Goal: Task Accomplishment & Management: Complete application form

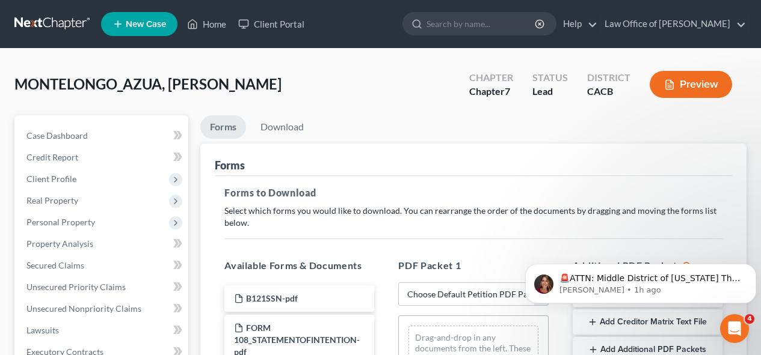
drag, startPoint x: 759, startPoint y: 42, endPoint x: 765, endPoint y: 173, distance: 130.6
click at [460, 141] on ul "Forms Download" at bounding box center [473, 129] width 546 height 28
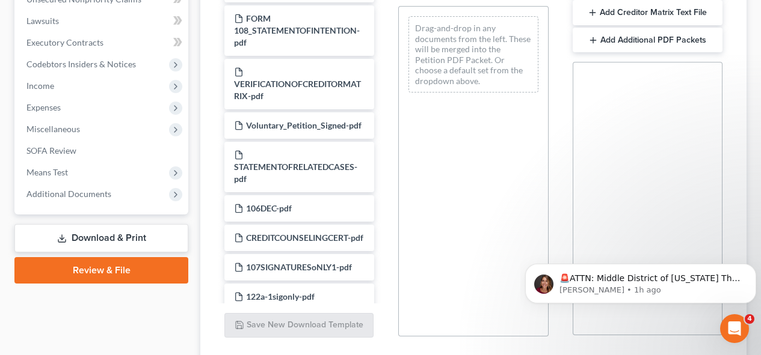
scroll to position [308, 0]
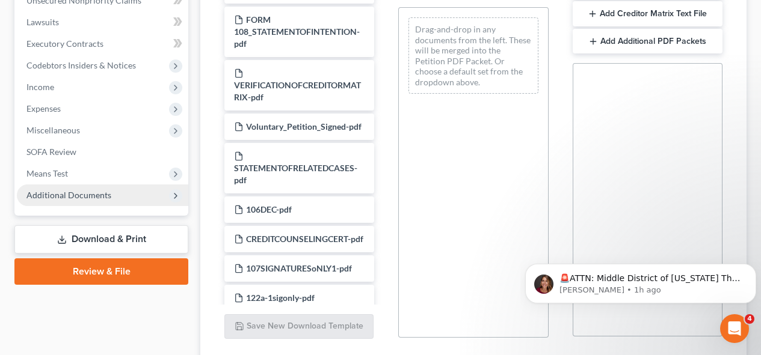
click at [75, 199] on span "Additional Documents" at bounding box center [68, 195] width 85 height 10
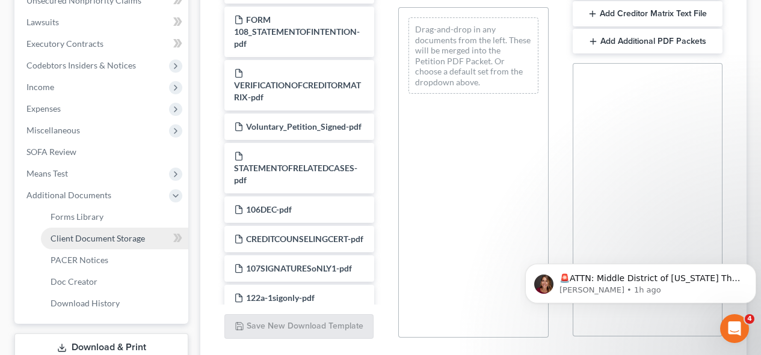
click at [97, 239] on span "Client Document Storage" at bounding box center [98, 238] width 94 height 10
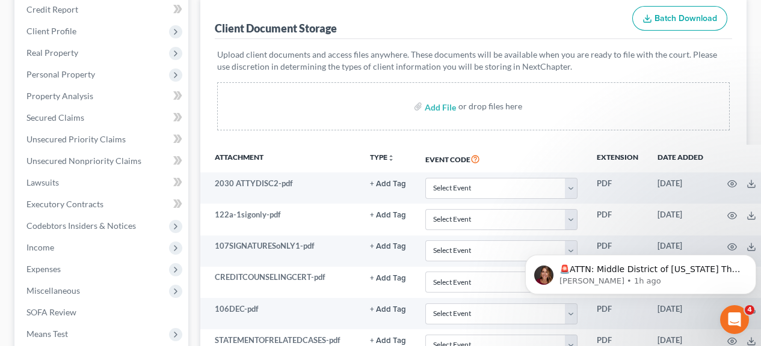
scroll to position [170, 0]
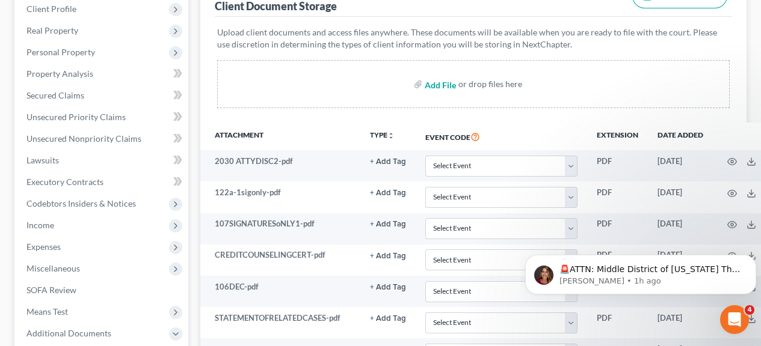
click at [442, 86] on input "file" at bounding box center [438, 84] width 29 height 22
type input "C:\fakepath\Stmt of Related Cases.pdf"
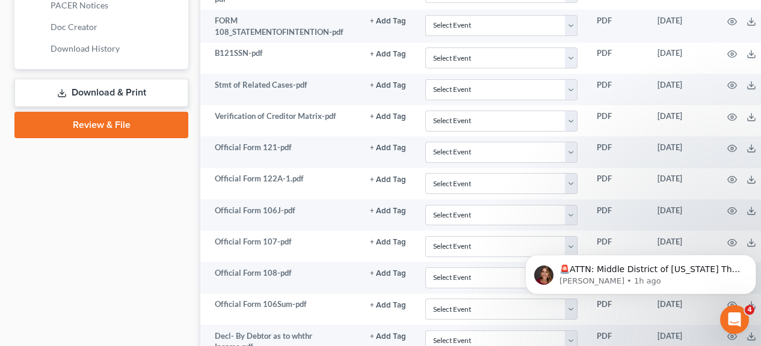
scroll to position [566, 0]
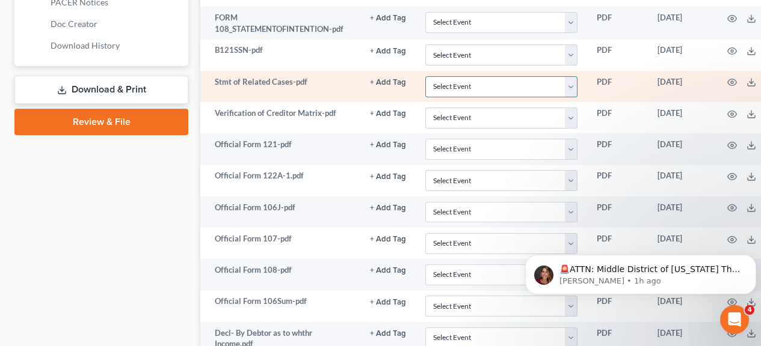
click at [566, 87] on select "Select Event Amended Chapter 11 Plan Amended Chapter 11 Small Business Plan Ame…" at bounding box center [501, 86] width 152 height 21
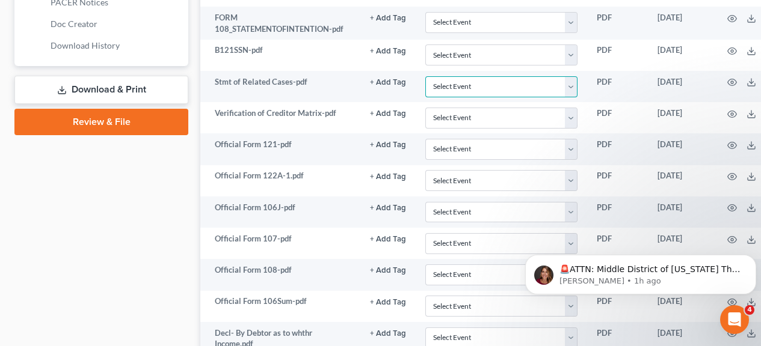
select select "65"
click at [425, 76] on select "Select Event Amended Chapter 11 Plan Amended Chapter 11 Small Business Plan Ame…" at bounding box center [501, 86] width 152 height 21
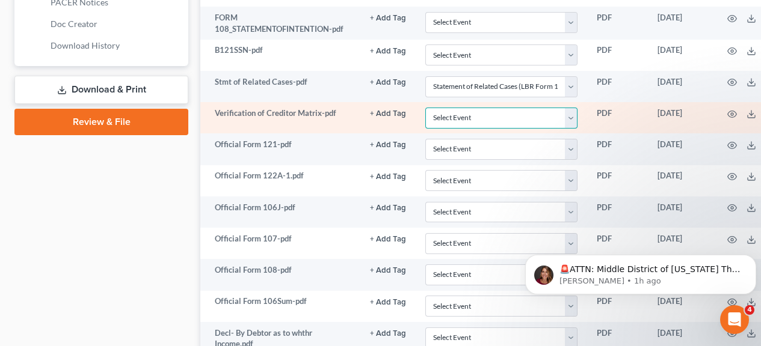
click at [570, 114] on select "Select Event Amended Chapter 11 Plan Amended Chapter 11 Small Business Plan Ame…" at bounding box center [501, 118] width 152 height 21
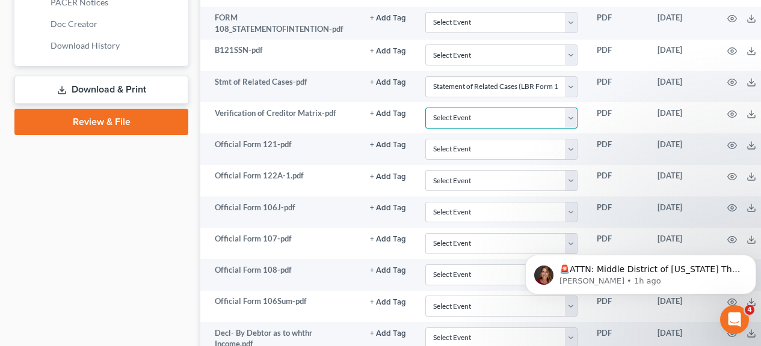
select select "72"
click at [425, 108] on select "Select Event Amended Chapter 11 Plan Amended Chapter 11 Small Business Plan Ame…" at bounding box center [501, 118] width 152 height 21
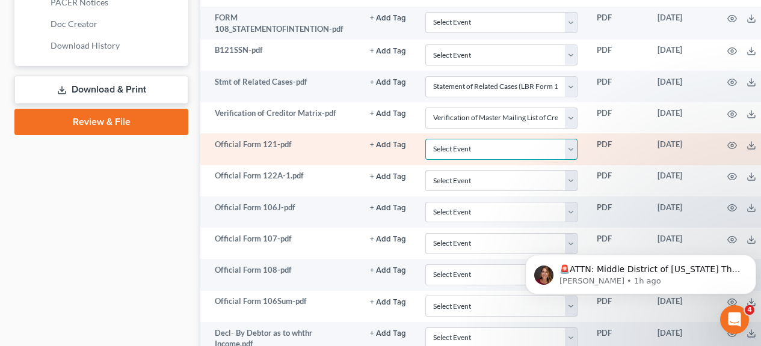
click at [572, 152] on select "Select Event Amended Chapter 11 Plan Amended Chapter 11 Small Business Plan Ame…" at bounding box center [501, 149] width 152 height 21
click at [572, 153] on select "Select Event Amended Chapter 11 Plan Amended Chapter 11 Small Business Plan Ame…" at bounding box center [501, 149] width 152 height 21
click at [572, 146] on select "Select Event Amended Chapter 11 Plan Amended Chapter 11 Small Business Plan Ame…" at bounding box center [501, 149] width 152 height 21
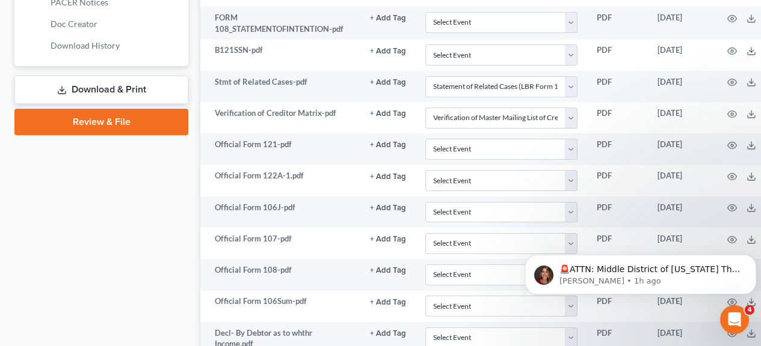
click at [93, 313] on div "Case Dashboard Payments Invoices Payments Payments Credit Report Client Profile" at bounding box center [101, 164] width 186 height 1231
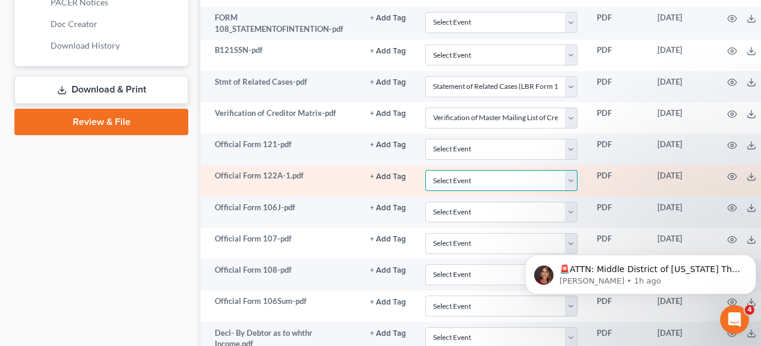
click at [535, 181] on select "Select Event Amended Chapter 11 Plan Amended Chapter 11 Small Business Plan Ame…" at bounding box center [501, 180] width 152 height 21
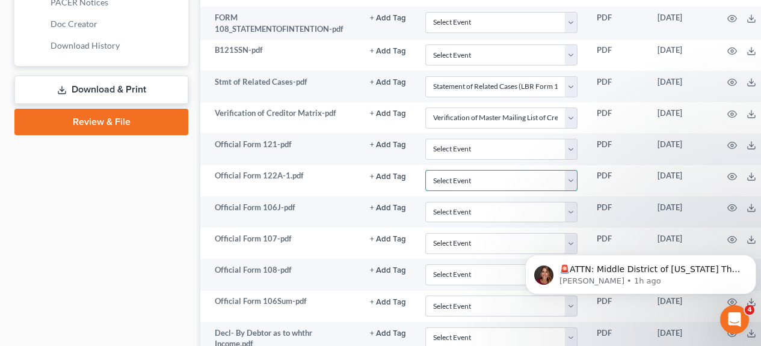
select select "22"
click at [425, 170] on select "Select Event Amended Chapter 11 Plan Amended Chapter 11 Small Business Plan Ame…" at bounding box center [501, 180] width 152 height 21
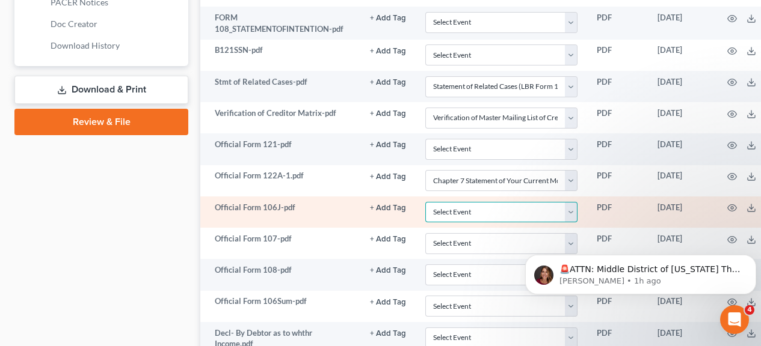
click at [537, 217] on select "Select Event Amended Chapter 11 Plan Amended Chapter 11 Small Business Plan Ame…" at bounding box center [501, 212] width 152 height 21
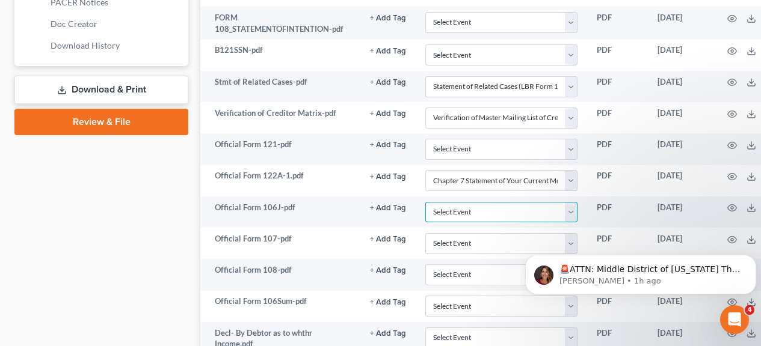
select select "50"
click at [425, 202] on select "Select Event Amended Chapter 11 Plan Amended Chapter 11 Small Business Plan Ame…" at bounding box center [501, 212] width 152 height 21
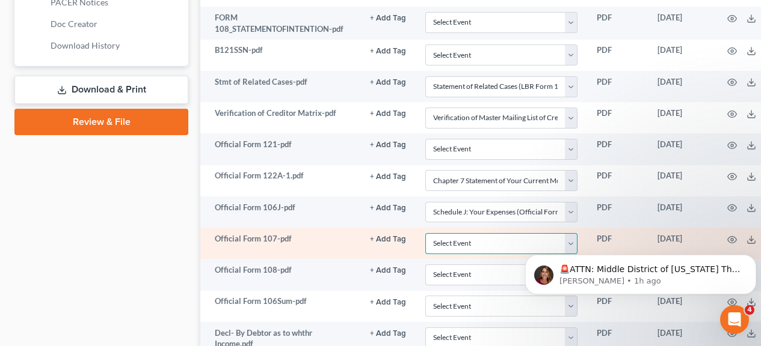
click at [475, 242] on select "Select Event Amended Chapter 11 Plan Amended Chapter 11 Small Business Plan Ame…" at bounding box center [501, 243] width 152 height 21
click at [323, 246] on td "Official Form 107-pdf" at bounding box center [280, 243] width 160 height 31
click at [464, 242] on select "Select Event Amended Chapter 11 Plan Amended Chapter 11 Small Business Plan Ame…" at bounding box center [501, 243] width 152 height 21
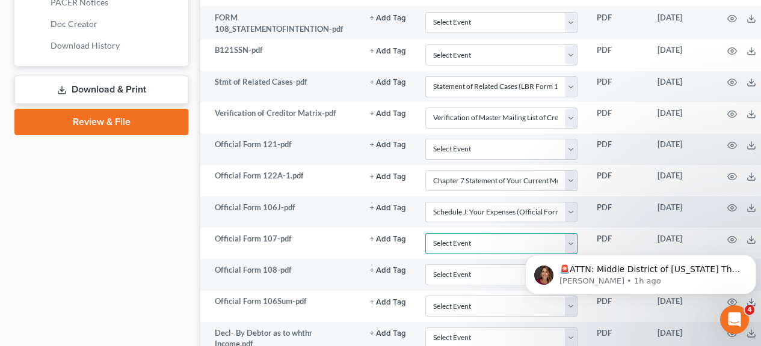
select select "62"
click at [425, 233] on select "Select Event Amended Chapter 11 Plan Amended Chapter 11 Small Business Plan Ame…" at bounding box center [501, 243] width 152 height 21
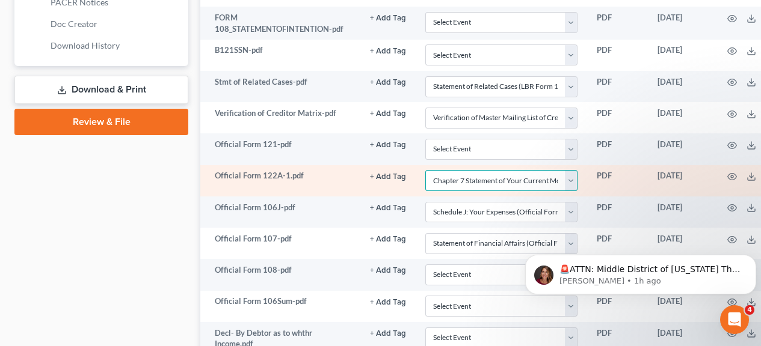
click at [572, 181] on select "Select Event Amended Chapter 11 Plan Amended Chapter 11 Small Business Plan Ame…" at bounding box center [501, 180] width 152 height 21
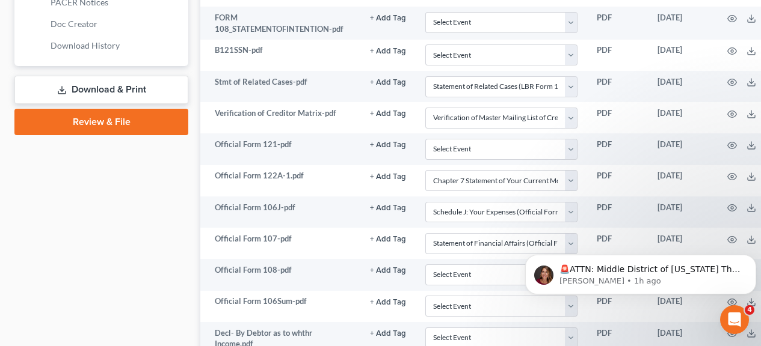
click at [102, 178] on div "Case Dashboard Payments Invoices Payments Payments Credit Report Client Profile" at bounding box center [101, 164] width 186 height 1231
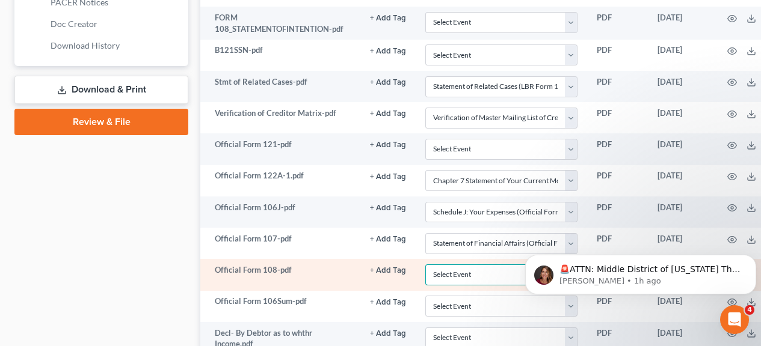
click at [456, 276] on select "Select Event Amended Chapter 11 Plan Amended Chapter 11 Small Business Plan Ame…" at bounding box center [501, 275] width 152 height 21
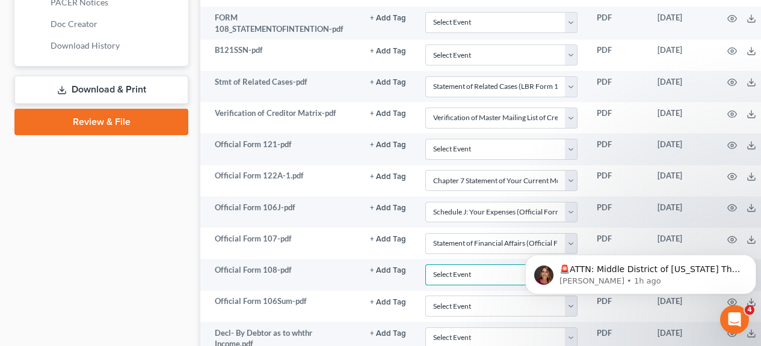
select select "64"
click at [425, 265] on select "Select Event Amended Chapter 11 Plan Amended Chapter 11 Small Business Plan Ame…" at bounding box center [501, 275] width 152 height 21
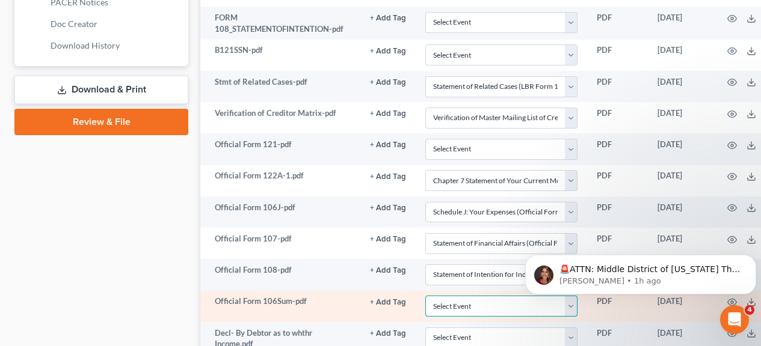
click at [494, 308] on select "Select Event Amended Chapter 11 Plan Amended Chapter 11 Small Business Plan Ame…" at bounding box center [501, 306] width 152 height 21
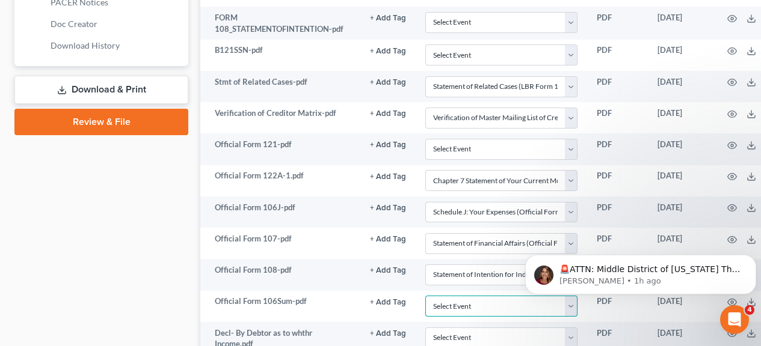
select select "68"
click at [425, 296] on select "Select Event Amended Chapter 11 Plan Amended Chapter 11 Small Business Plan Ame…" at bounding box center [501, 306] width 152 height 21
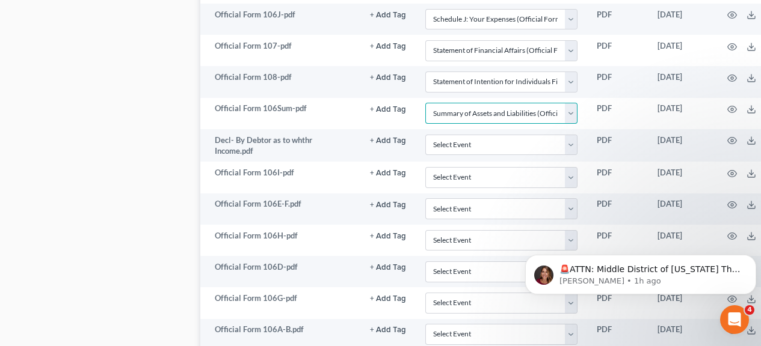
scroll to position [762, 0]
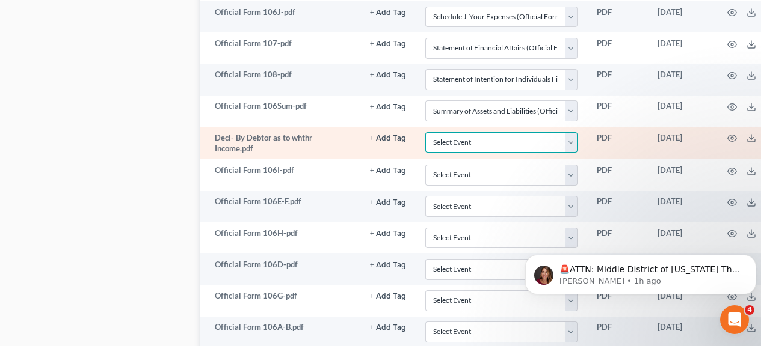
click at [567, 141] on select "Select Event Amended Chapter 11 Plan Amended Chapter 11 Small Business Plan Ame…" at bounding box center [501, 142] width 152 height 21
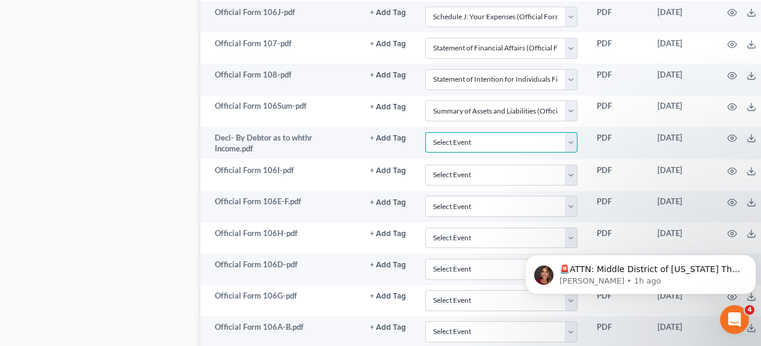
select select "30"
click at [425, 132] on select "Select Event Amended Chapter 11 Plan Amended Chapter 11 Small Business Plan Ame…" at bounding box center [501, 142] width 152 height 21
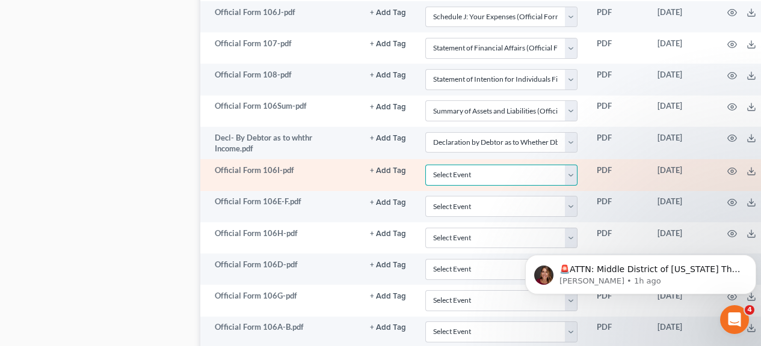
click at [570, 173] on select "Select Event Amended Chapter 11 Plan Amended Chapter 11 Small Business Plan Ame…" at bounding box center [501, 175] width 152 height 21
click at [569, 171] on select "Select Event Amended Chapter 11 Plan Amended Chapter 11 Small Business Plan Ame…" at bounding box center [501, 175] width 152 height 21
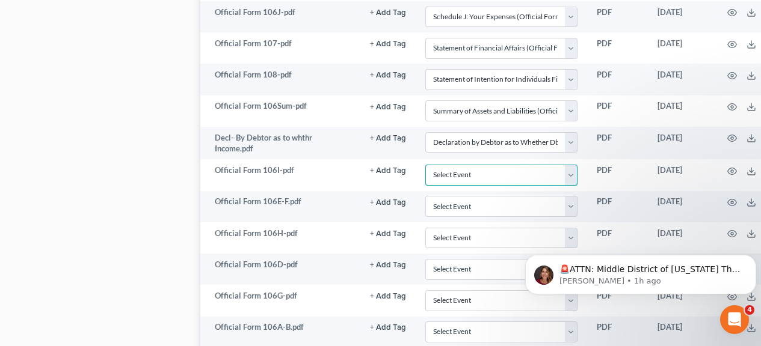
select select "48"
click at [425, 165] on select "Select Event Amended Chapter 11 Plan Amended Chapter 11 Small Business Plan Ame…" at bounding box center [501, 175] width 152 height 21
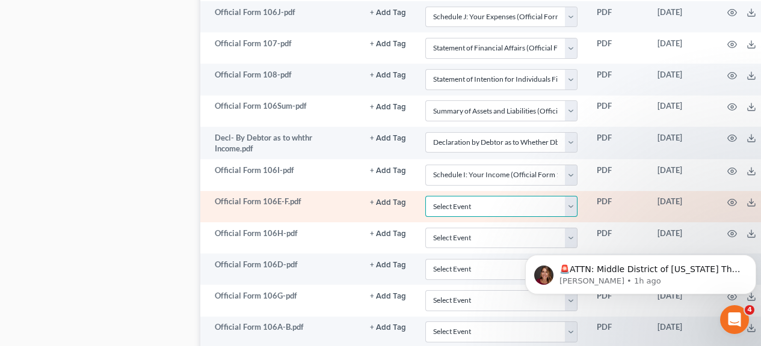
click at [480, 199] on select "Select Event Amended Chapter 11 Plan Amended Chapter 11 Small Business Plan Ame…" at bounding box center [501, 206] width 152 height 21
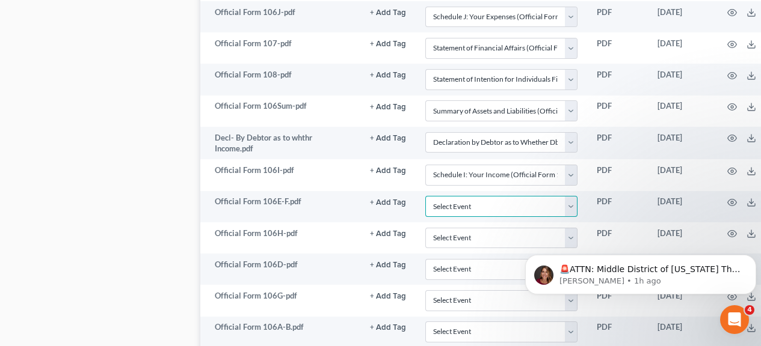
select select "44"
click at [425, 196] on select "Select Event Amended Chapter 11 Plan Amended Chapter 11 Small Business Plan Ame…" at bounding box center [501, 206] width 152 height 21
click at [562, 237] on body "🚨ATTN: Middle District of [US_STATE] The court has added a new Credit Counselin…" at bounding box center [640, 271] width 231 height 75
click at [563, 236] on body "🚨ATTN: Middle District of [US_STATE] The court has added a new Credit Counselin…" at bounding box center [640, 271] width 231 height 75
click at [562, 234] on html "🚨ATTN: Middle District of [US_STATE] The court has added a new Credit Counselin…" at bounding box center [640, 272] width 240 height 84
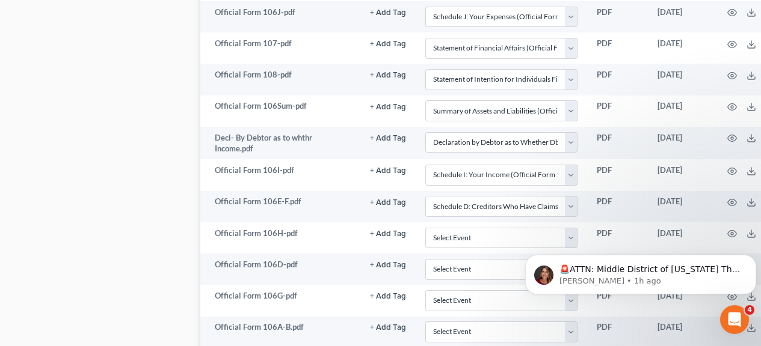
click at [527, 240] on body "🚨ATTN: Middle District of [US_STATE] The court has added a new Credit Counselin…" at bounding box center [640, 271] width 231 height 75
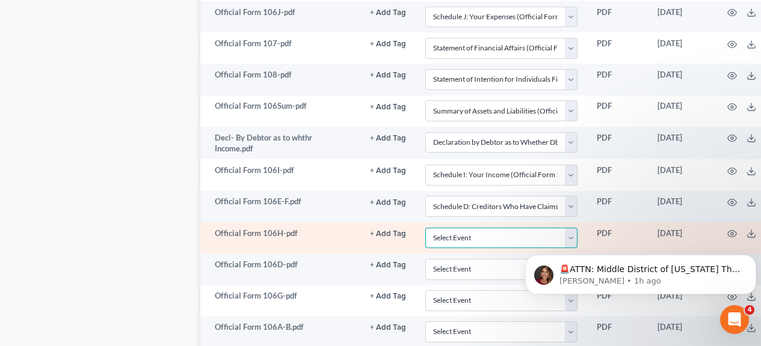
click at [515, 239] on select "Select Event Amended Chapter 11 Plan Amended Chapter 11 Small Business Plan Ame…" at bounding box center [501, 238] width 152 height 21
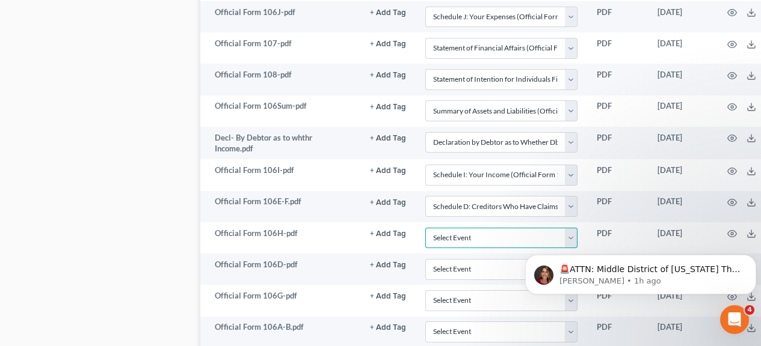
select select "47"
click at [425, 228] on select "Select Event Amended Chapter 11 Plan Amended Chapter 11 Small Business Plan Ame…" at bounding box center [501, 238] width 152 height 21
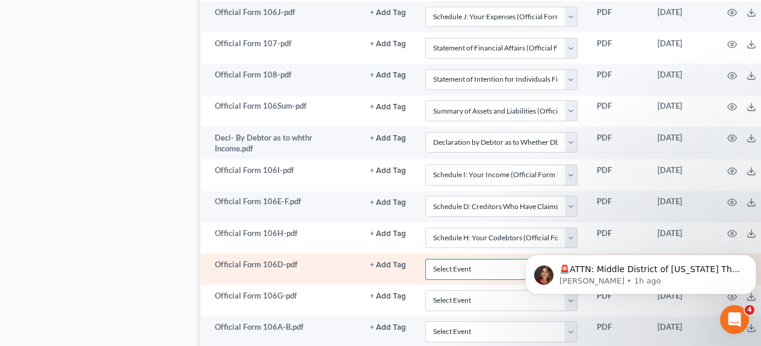
click at [493, 268] on select "Select Event Amended Chapter 11 Plan Amended Chapter 11 Small Business Plan Ame…" at bounding box center [501, 269] width 152 height 21
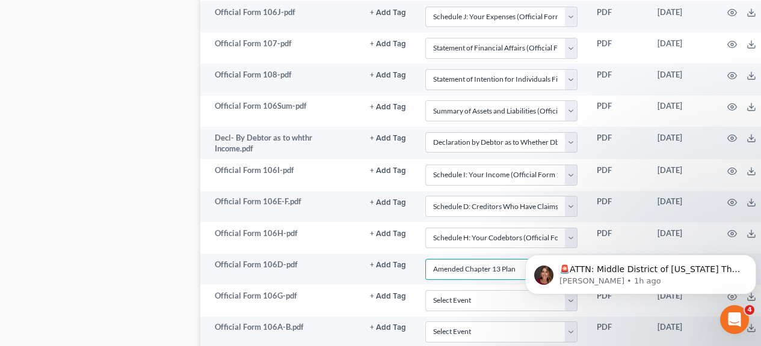
click at [425, 259] on select "Select Event Amended Chapter 11 Plan Amended Chapter 11 Small Business Plan Ame…" at bounding box center [501, 269] width 152 height 21
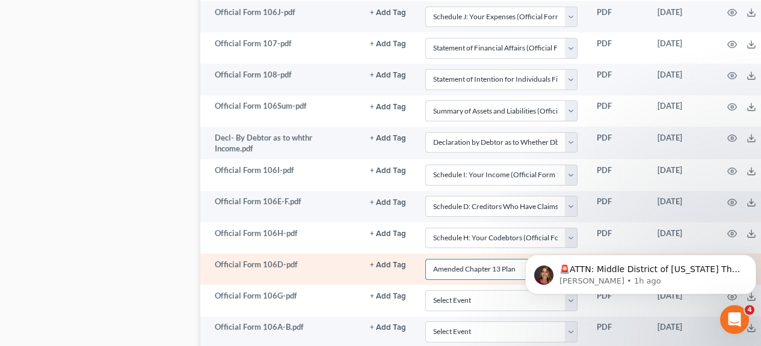
click at [482, 271] on select "Select Event Amended Chapter 11 Plan Amended Chapter 11 Small Business Plan Ame…" at bounding box center [501, 269] width 152 height 21
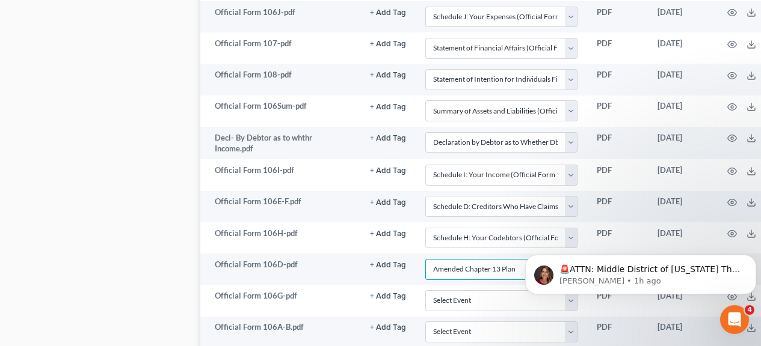
select select "44"
click at [425, 259] on select "Select Event Amended Chapter 11 Plan Amended Chapter 11 Small Business Plan Ame…" at bounding box center [501, 269] width 152 height 21
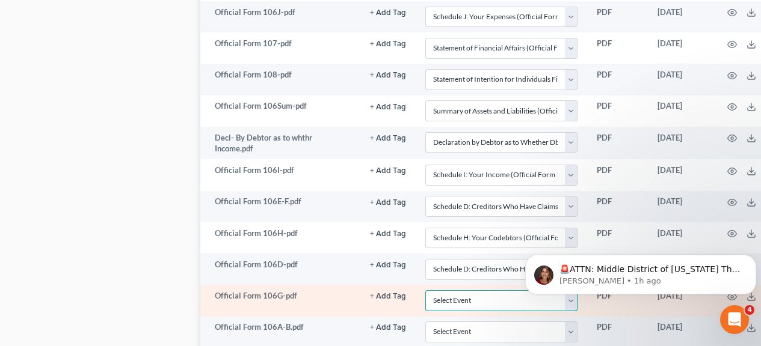
click at [486, 301] on select "Select Event Amended Chapter 11 Plan Amended Chapter 11 Small Business Plan Ame…" at bounding box center [501, 300] width 152 height 21
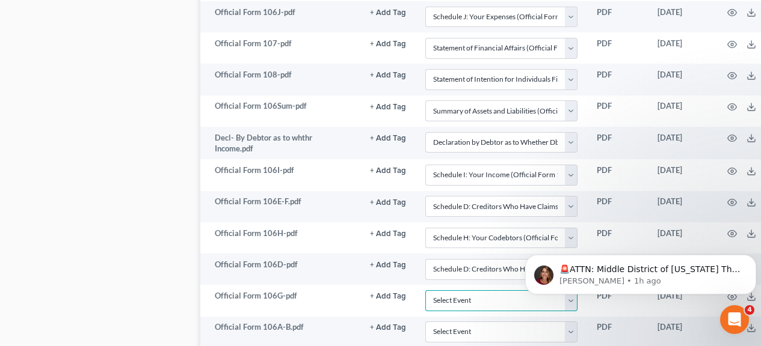
select select "46"
click at [425, 290] on select "Select Event Amended Chapter 11 Plan Amended Chapter 11 Small Business Plan Ame…" at bounding box center [501, 300] width 152 height 21
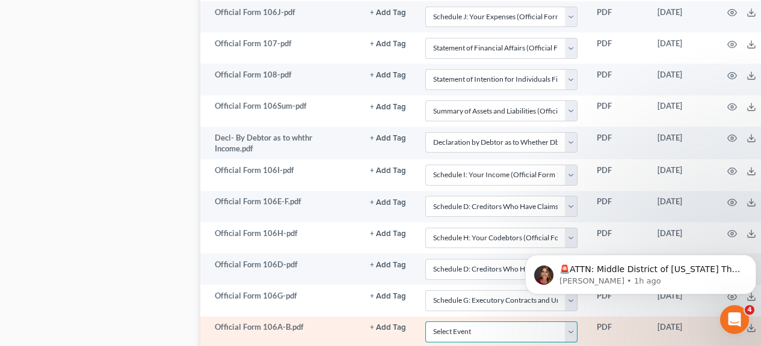
click at [565, 328] on select "Select Event Amended Chapter 11 Plan Amended Chapter 11 Small Business Plan Ame…" at bounding box center [501, 332] width 152 height 21
click at [566, 328] on select "Select Event Amended Chapter 11 Plan Amended Chapter 11 Small Business Plan Ame…" at bounding box center [501, 332] width 152 height 21
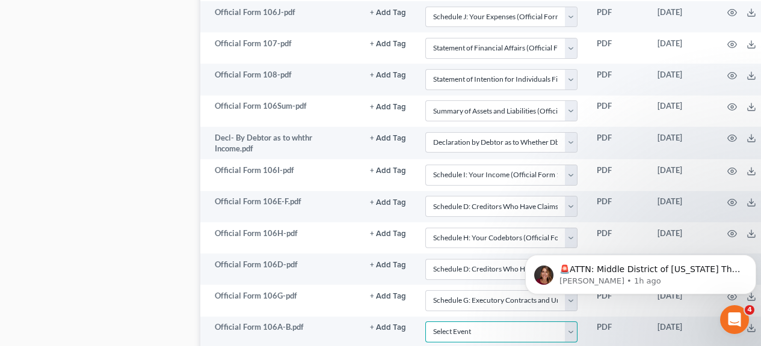
select select "42"
click at [425, 322] on select "Select Event Amended Chapter 11 Plan Amended Chapter 11 Small Business Plan Ame…" at bounding box center [501, 332] width 152 height 21
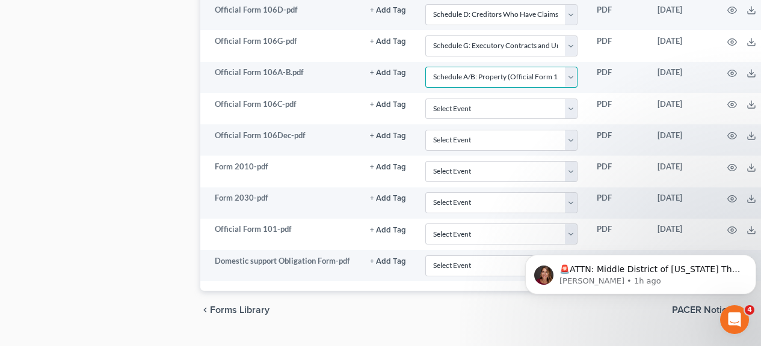
scroll to position [1046, 0]
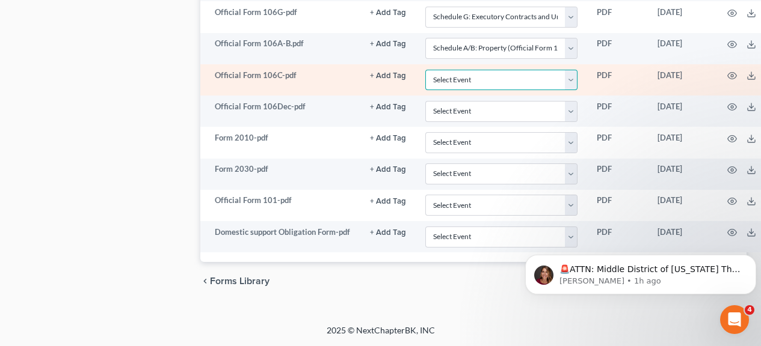
click at [573, 79] on select "Select Event Amended Chapter 11 Plan Amended Chapter 11 Small Business Plan Ame…" at bounding box center [501, 80] width 152 height 21
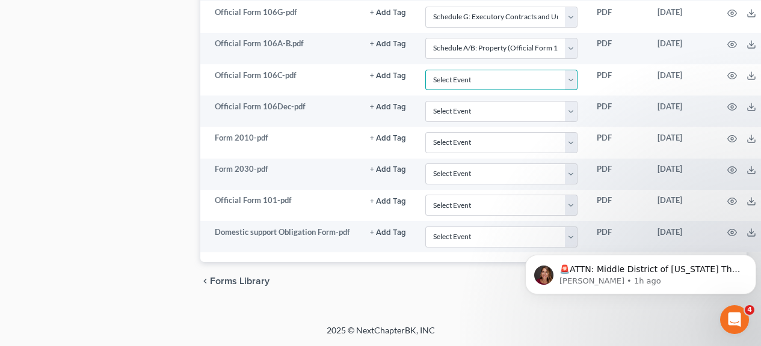
select select "43"
click at [425, 70] on select "Select Event Amended Chapter 11 Plan Amended Chapter 11 Small Business Plan Ame…" at bounding box center [501, 80] width 152 height 21
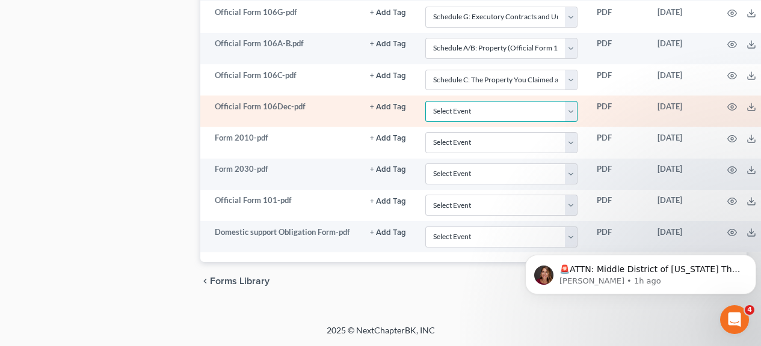
click at [569, 108] on select "Select Event Amended Chapter 11 Plan Amended Chapter 11 Small Business Plan Ame…" at bounding box center [501, 111] width 152 height 21
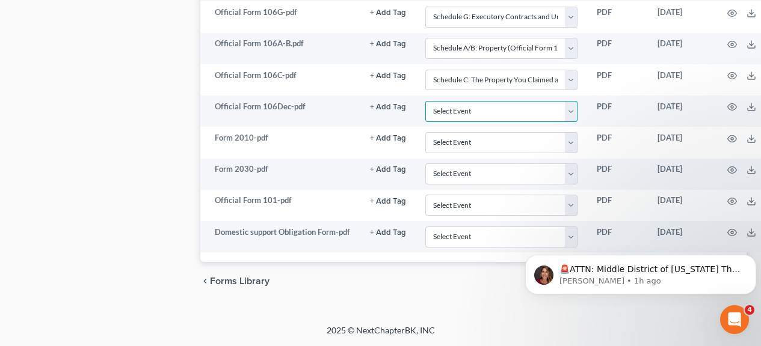
select select "27"
click at [425, 101] on select "Select Event Amended Chapter 11 Plan Amended Chapter 11 Small Business Plan Ame…" at bounding box center [501, 111] width 152 height 21
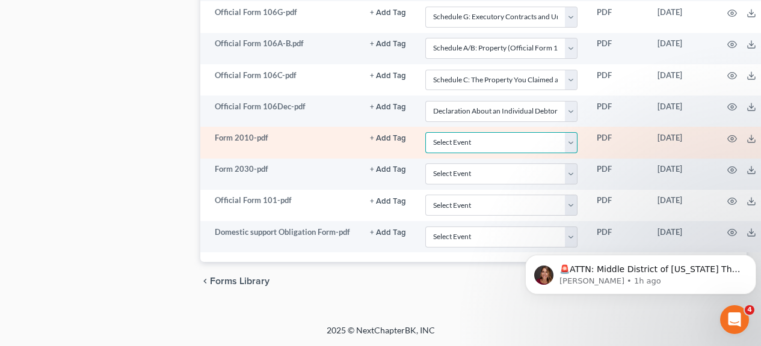
click at [550, 145] on select "Select Event Amended Chapter 11 Plan Amended Chapter 11 Small Business Plan Ame…" at bounding box center [501, 142] width 152 height 21
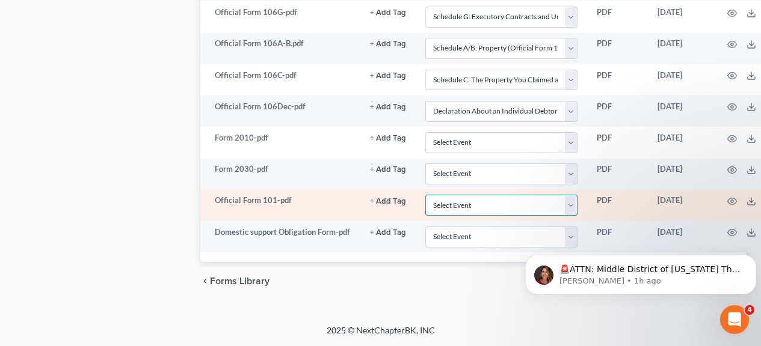
click at [545, 201] on select "Select Event Amended Chapter 11 Plan Amended Chapter 11 Small Business Plan Ame…" at bounding box center [501, 205] width 152 height 21
click at [567, 202] on select "Select Event Amended Chapter 11 Plan Amended Chapter 11 Small Business Plan Ame…" at bounding box center [501, 205] width 152 height 21
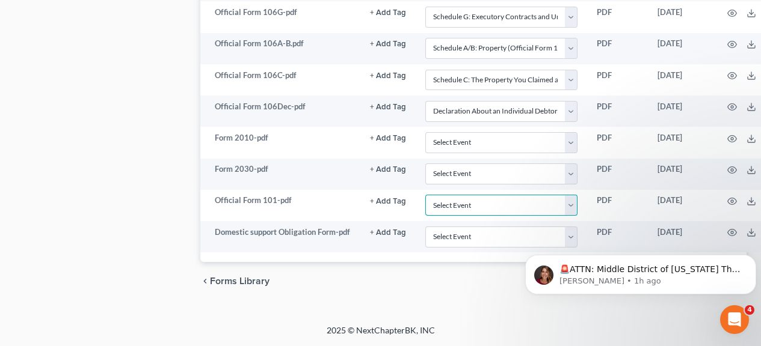
select select "11"
click at [425, 195] on select "Select Event Amended Chapter 11 Plan Amended Chapter 11 Small Business Plan Ame…" at bounding box center [501, 205] width 152 height 21
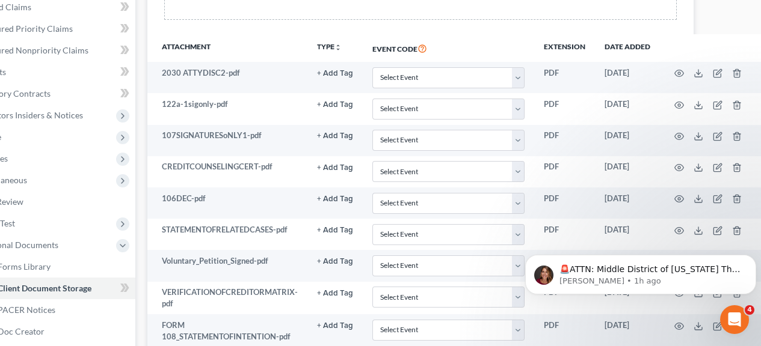
scroll to position [113, 53]
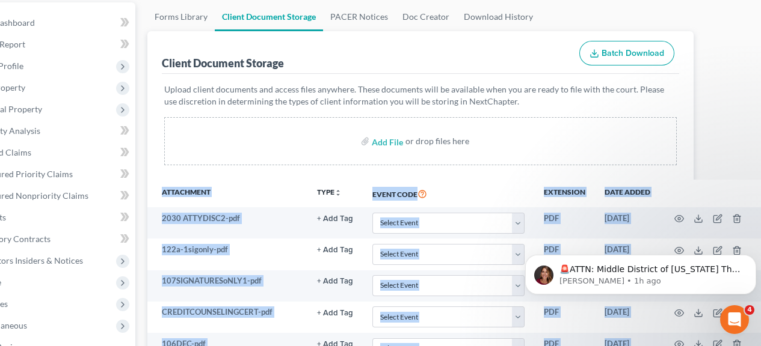
drag, startPoint x: 765, startPoint y: 144, endPoint x: 768, endPoint y: 120, distance: 23.7
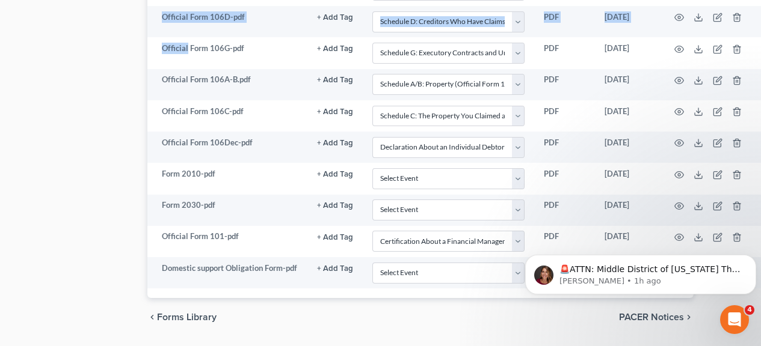
scroll to position [1012, 53]
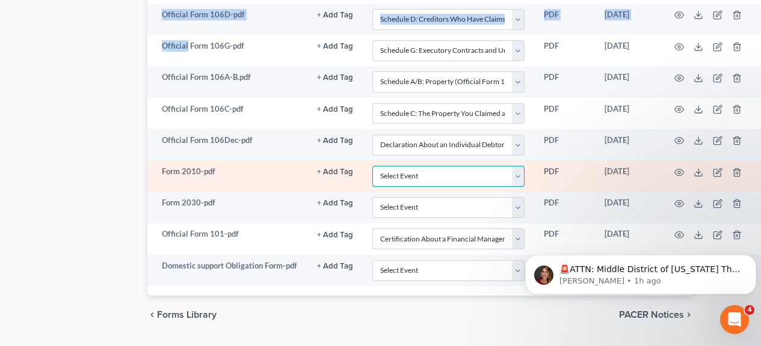
click at [520, 177] on select "Select Event Amended Chapter 11 Plan Amended Chapter 11 Small Business Plan Ame…" at bounding box center [448, 176] width 152 height 21
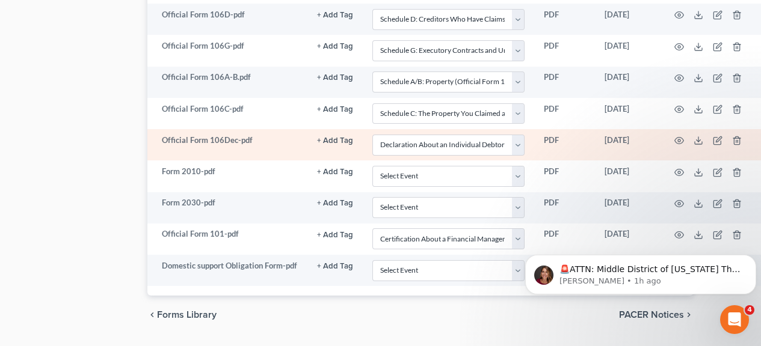
drag, startPoint x: 520, startPoint y: 168, endPoint x: 727, endPoint y: 145, distance: 208.0
click at [727, 145] on td at bounding box center [710, 144] width 101 height 31
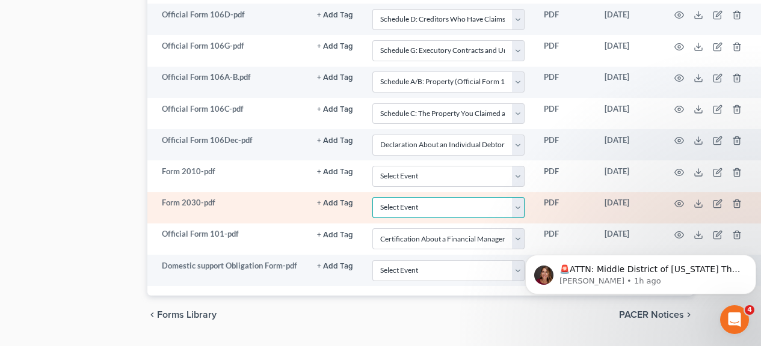
click at [424, 201] on select "Select Event Amended Chapter 11 Plan Amended Chapter 11 Small Business Plan Ame…" at bounding box center [448, 207] width 152 height 21
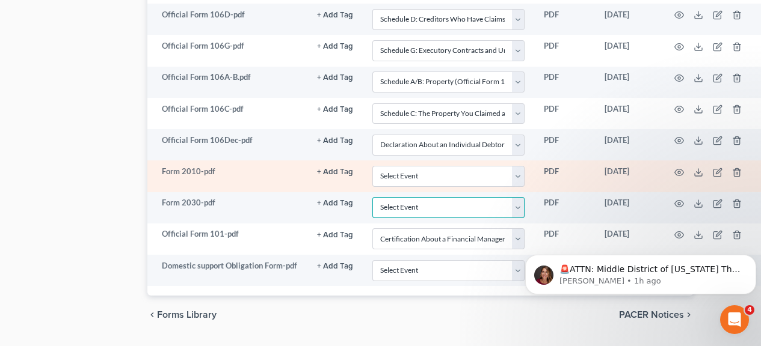
select select "33"
click at [372, 197] on select "Select Event Amended Chapter 11 Plan Amended Chapter 11 Small Business Plan Ame…" at bounding box center [448, 207] width 152 height 21
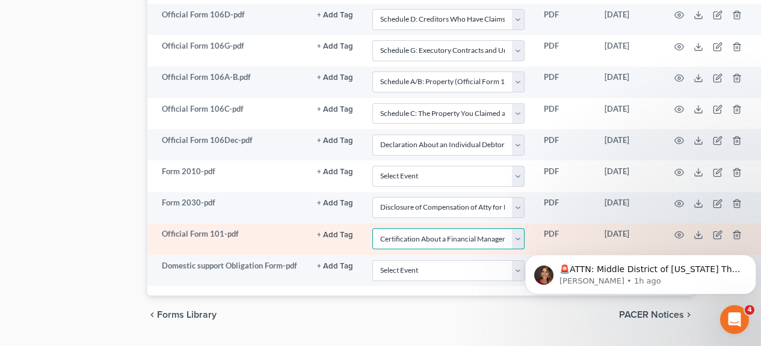
click at [447, 239] on select "Select Event Amended Chapter 11 Plan Amended Chapter 11 Small Business Plan Ame…" at bounding box center [448, 238] width 152 height 21
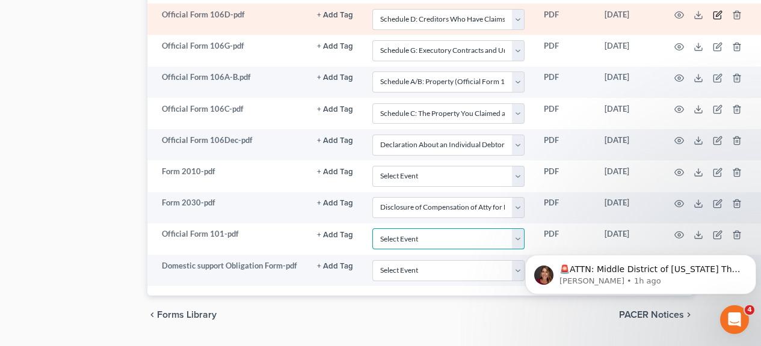
click at [372, 228] on select "Select Event Amended Chapter 11 Plan Amended Chapter 11 Small Business Plan Ame…" at bounding box center [448, 238] width 152 height 21
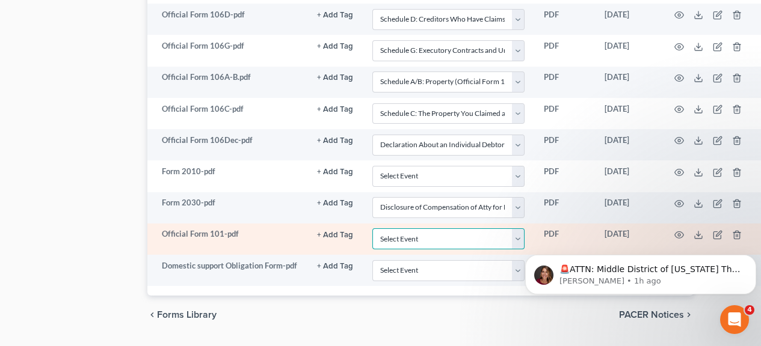
click at [432, 239] on select "Select Event Amended Chapter 11 Plan Amended Chapter 11 Small Business Plan Ame…" at bounding box center [448, 238] width 152 height 21
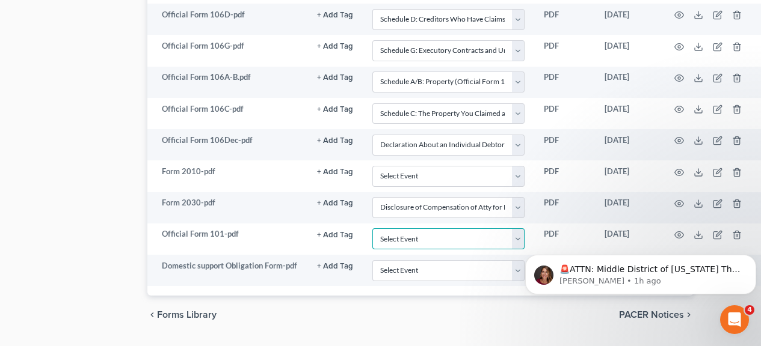
select select "71"
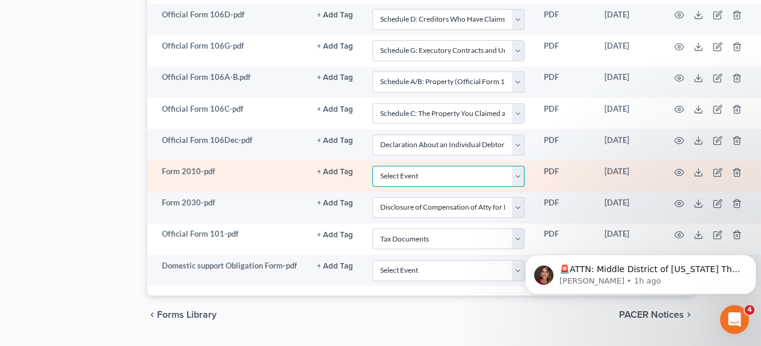
click at [447, 180] on select "Select Event Amended Chapter 11 Plan Amended Chapter 11 Small Business Plan Ame…" at bounding box center [448, 176] width 152 height 21
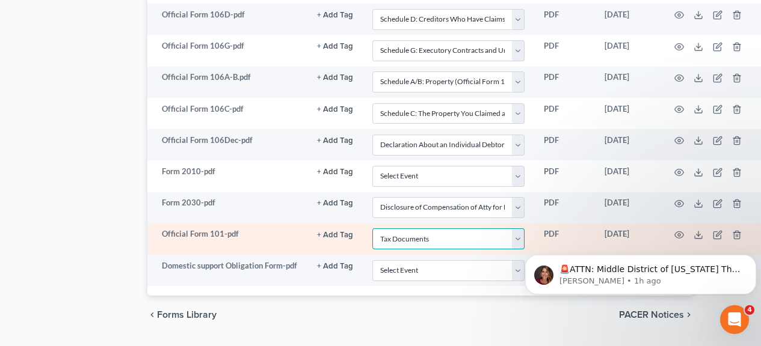
click at [455, 240] on select "Select Event Amended Chapter 11 Plan Amended Chapter 11 Small Business Plan Ame…" at bounding box center [448, 238] width 152 height 21
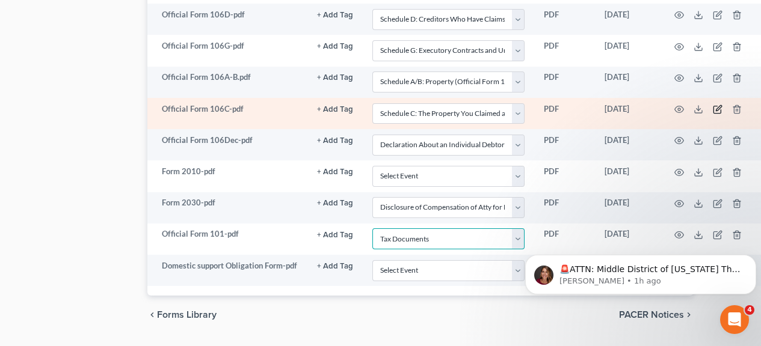
select select
click at [372, 228] on select "Select Event Amended Chapter 11 Plan Amended Chapter 11 Small Business Plan Ame…" at bounding box center [448, 238] width 152 height 21
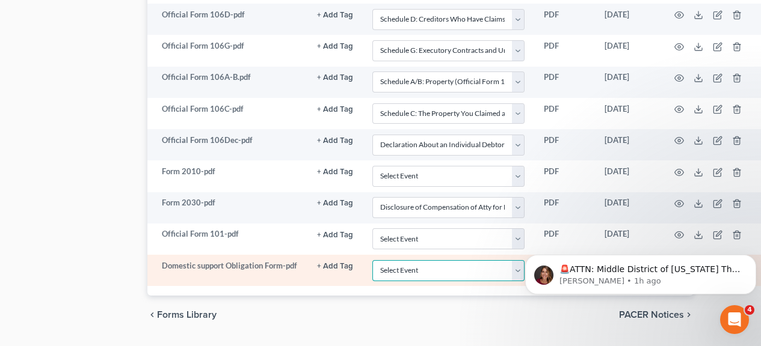
click at [444, 265] on select "Select Event Amended Chapter 11 Plan Amended Chapter 11 Small Business Plan Ame…" at bounding box center [448, 270] width 152 height 21
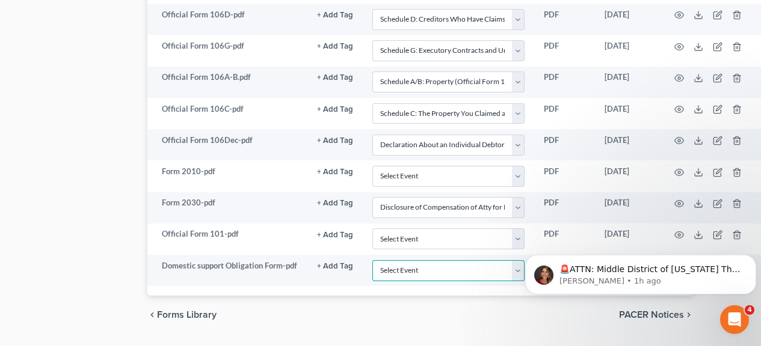
select select "71"
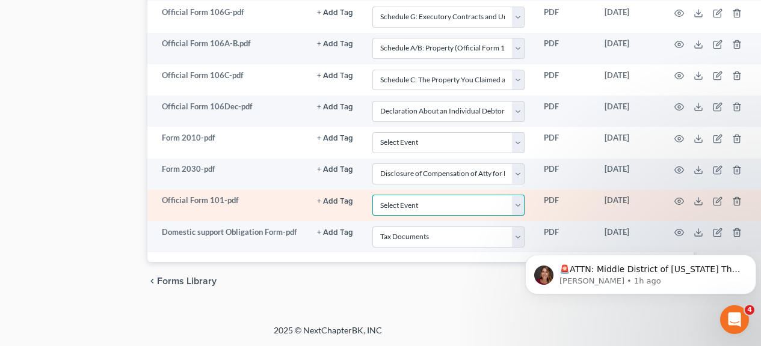
click at [467, 205] on select "Select Event Amended Chapter 11 Plan Amended Chapter 11 Small Business Plan Ame…" at bounding box center [448, 205] width 152 height 21
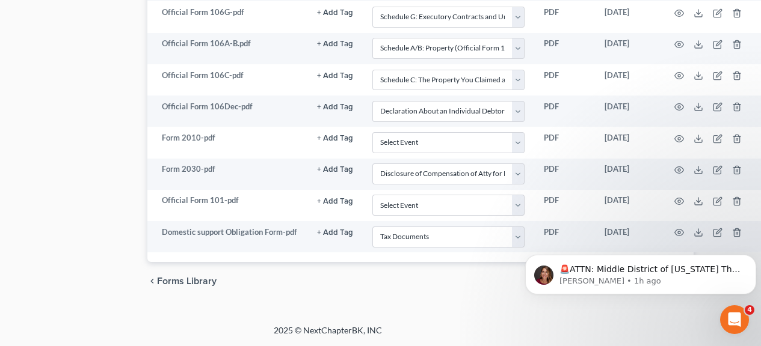
click at [477, 283] on div "chevron_left Forms Library PACER Notices chevron_right" at bounding box center [420, 281] width 546 height 38
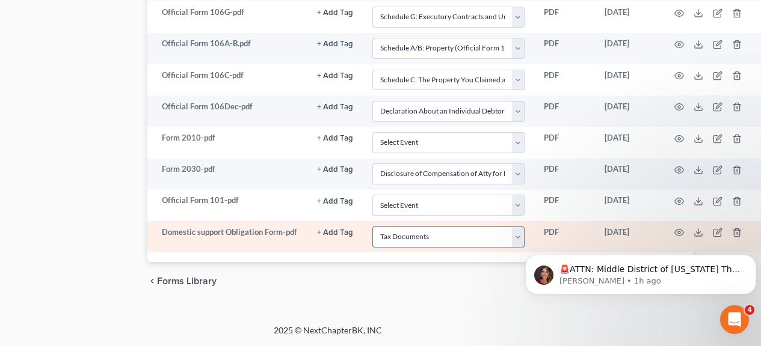
click at [479, 229] on select "Select Event Amended Chapter 11 Plan Amended Chapter 11 Small Business Plan Ame…" at bounding box center [448, 237] width 152 height 21
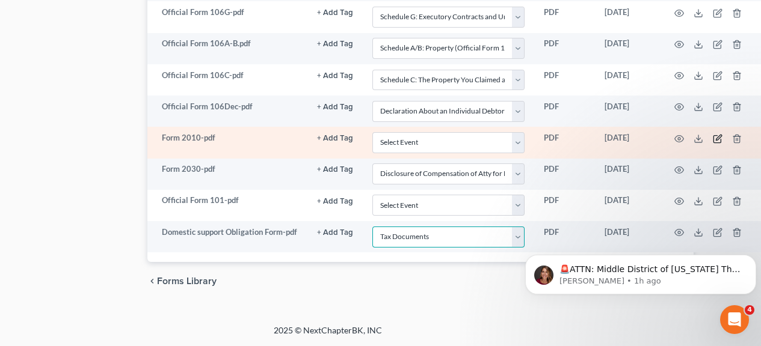
select select
click at [372, 227] on select "Select Event Amended Chapter 11 Plan Amended Chapter 11 Small Business Plan Ame…" at bounding box center [448, 237] width 152 height 21
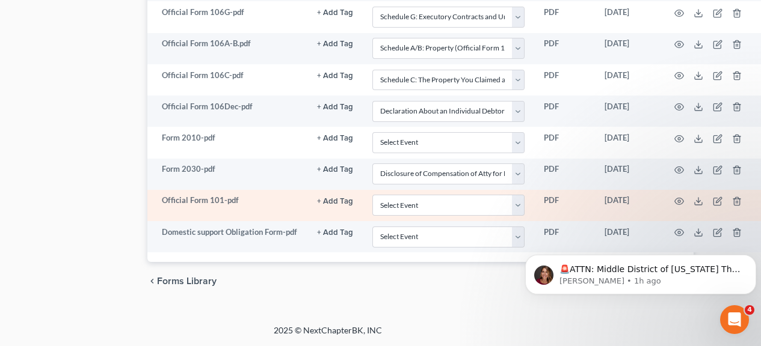
click at [341, 203] on button "+ Add Tag" at bounding box center [335, 202] width 36 height 8
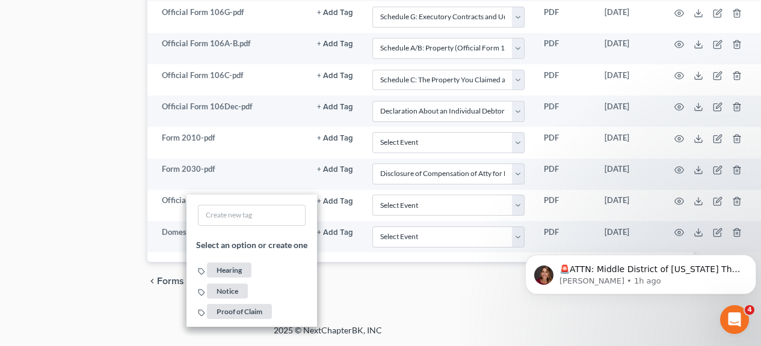
click at [376, 286] on div "chevron_left Forms Library PACER Notices chevron_right" at bounding box center [420, 281] width 546 height 38
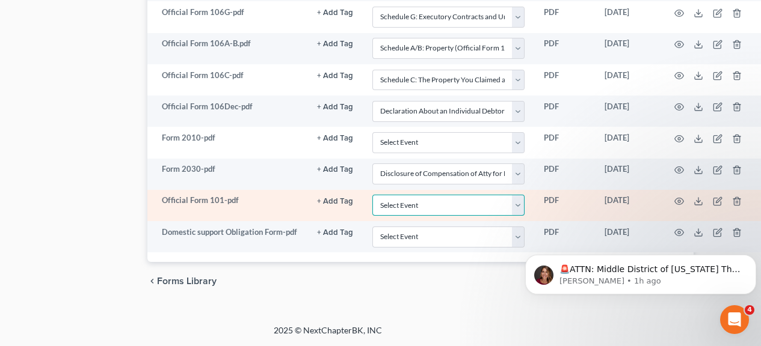
drag, startPoint x: 494, startPoint y: 194, endPoint x: 466, endPoint y: 203, distance: 29.8
click at [466, 203] on select "Select Event Amended Chapter 11 Plan Amended Chapter 11 Small Business Plan Ame…" at bounding box center [448, 205] width 152 height 21
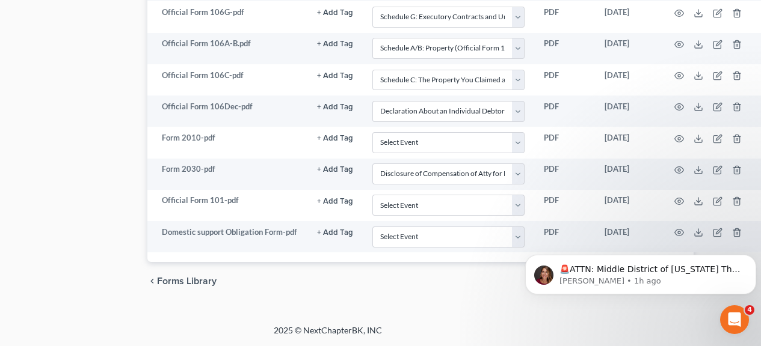
click at [501, 297] on div "chevron_left Forms Library PACER Notices chevron_right" at bounding box center [420, 281] width 546 height 38
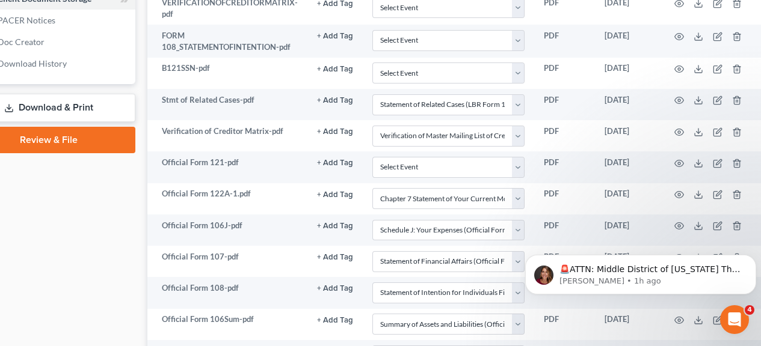
scroll to position [546, 53]
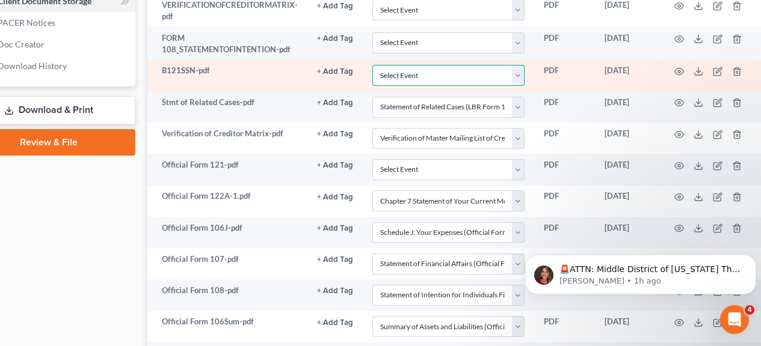
click at [483, 76] on select "Select Event Amended Chapter 11 Plan Amended Chapter 11 Small Business Plan Ame…" at bounding box center [448, 75] width 152 height 21
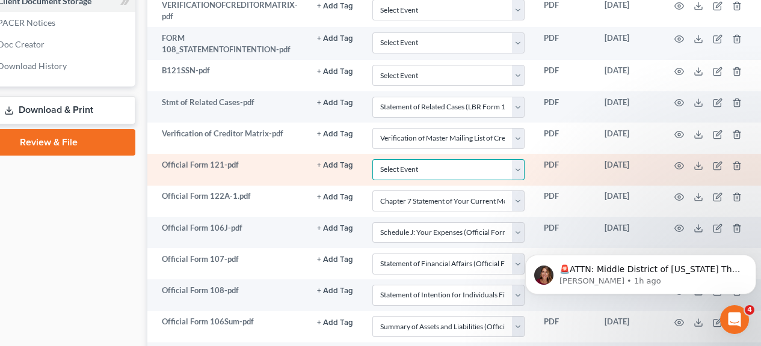
click at [399, 172] on select "Select Event Amended Chapter 11 Plan Amended Chapter 11 Small Business Plan Ame…" at bounding box center [448, 169] width 152 height 21
click at [417, 171] on select "Select Event Amended Chapter 11 Plan Amended Chapter 11 Small Business Plan Ame…" at bounding box center [448, 169] width 152 height 21
click at [426, 167] on select "Select Event Amended Chapter 11 Plan Amended Chapter 11 Small Business Plan Ame…" at bounding box center [448, 169] width 152 height 21
select select "44"
click at [458, 168] on select "Select Event Amended Chapter 11 Plan Amended Chapter 11 Small Business Plan Ame…" at bounding box center [448, 169] width 152 height 21
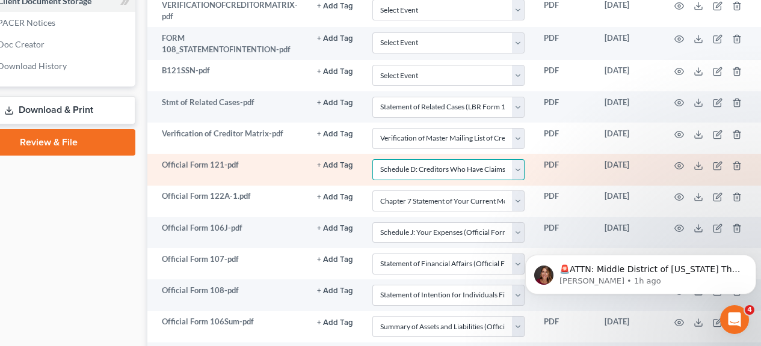
click at [459, 169] on select "Select Event Amended Chapter 11 Plan Amended Chapter 11 Small Business Plan Ame…" at bounding box center [448, 169] width 152 height 21
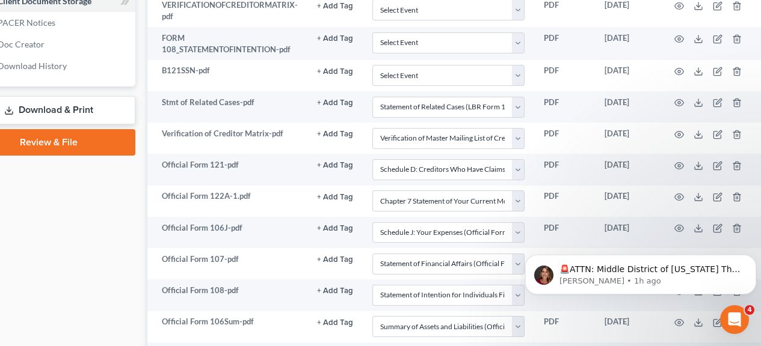
click at [82, 217] on div "Case Dashboard Payments Invoices Payments Payments Credit Report Client Profile" at bounding box center [49, 185] width 186 height 1231
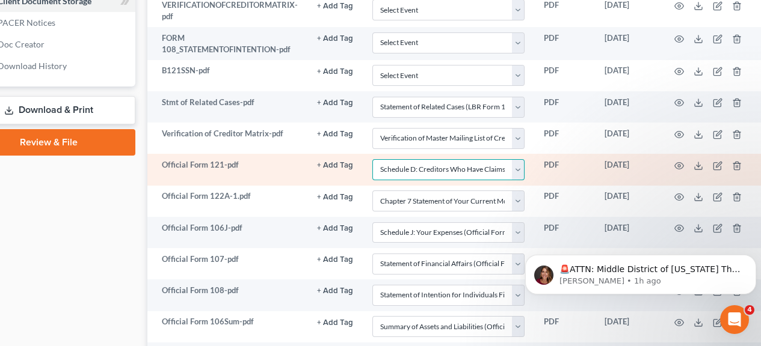
click at [435, 168] on select "Select Event Amended Chapter 11 Plan Amended Chapter 11 Small Business Plan Ame…" at bounding box center [448, 169] width 152 height 21
select select
click at [372, 159] on select "Select Event Amended Chapter 11 Plan Amended Chapter 11 Small Business Plan Ame…" at bounding box center [448, 169] width 152 height 21
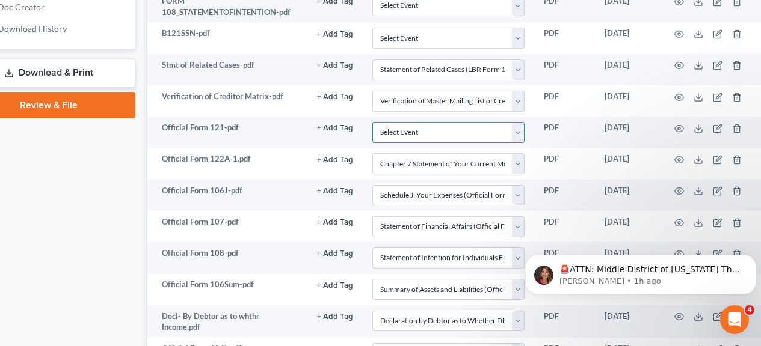
scroll to position [578, 53]
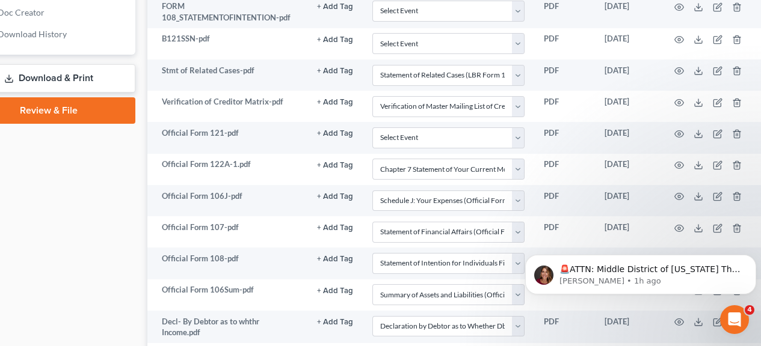
click at [38, 106] on link "Review & File" at bounding box center [49, 110] width 174 height 26
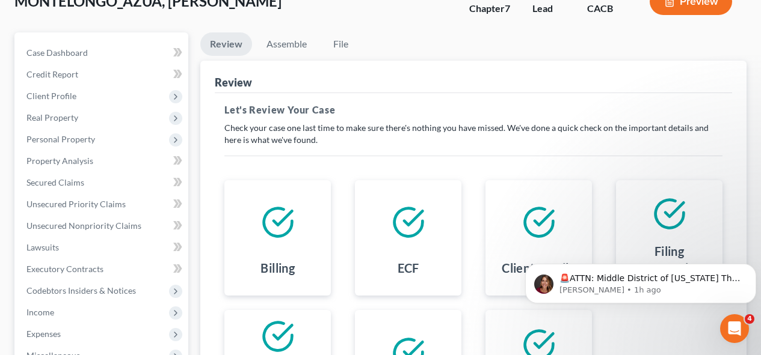
scroll to position [82, 0]
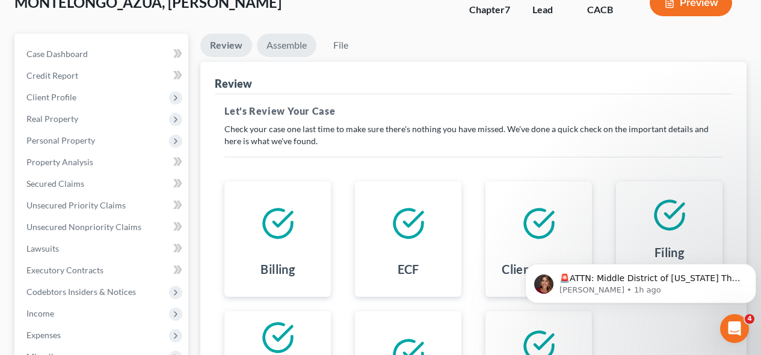
click at [296, 51] on link "Assemble" at bounding box center [287, 45] width 60 height 23
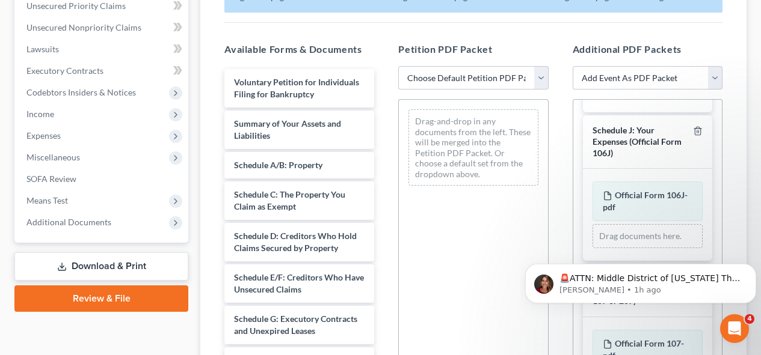
scroll to position [444, 0]
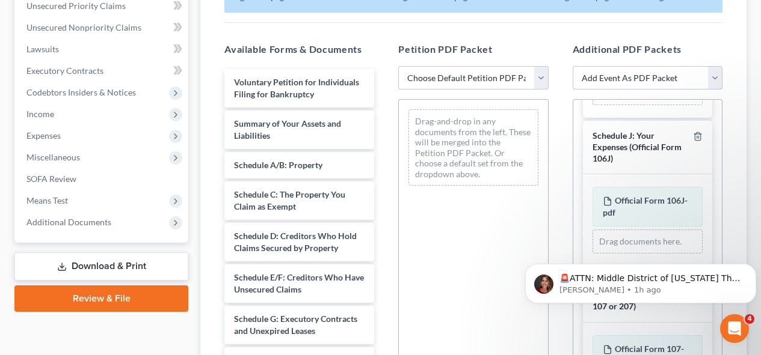
click at [709, 78] on select "Add Event As PDF Packet Amended Chapter 11 Plan Amended Chapter 11 Small Busine…" at bounding box center [647, 78] width 150 height 24
click at [737, 76] on div "Assemble Forms and Events to File Select which forms you want to file merged wi…" at bounding box center [473, 158] width 546 height 592
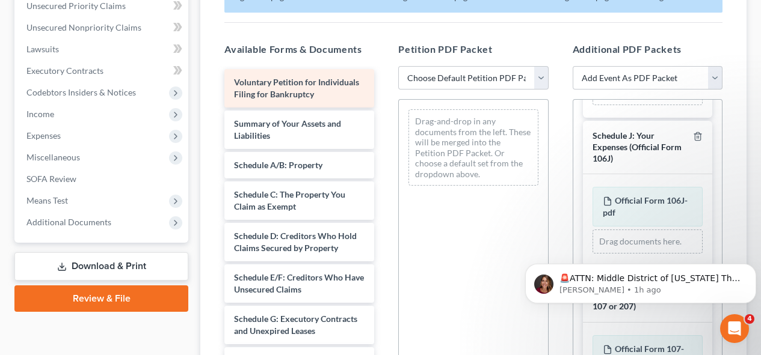
click at [308, 97] on span "Voluntary Petition for Individuals Filing for Bankruptcy" at bounding box center [296, 88] width 125 height 22
click at [250, 99] on span "Voluntary Petition for Individuals Filing for Bankruptcy" at bounding box center [296, 88] width 125 height 22
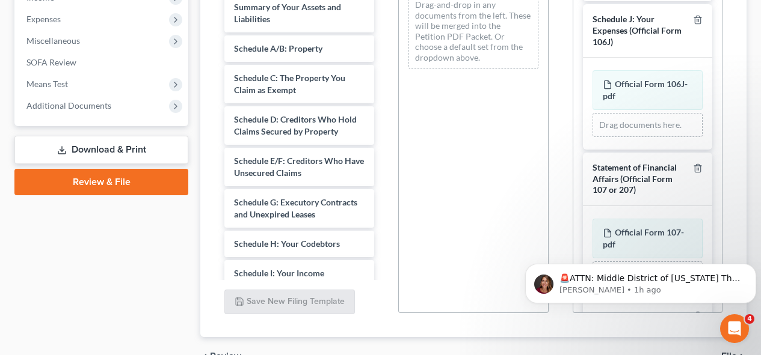
scroll to position [404, 0]
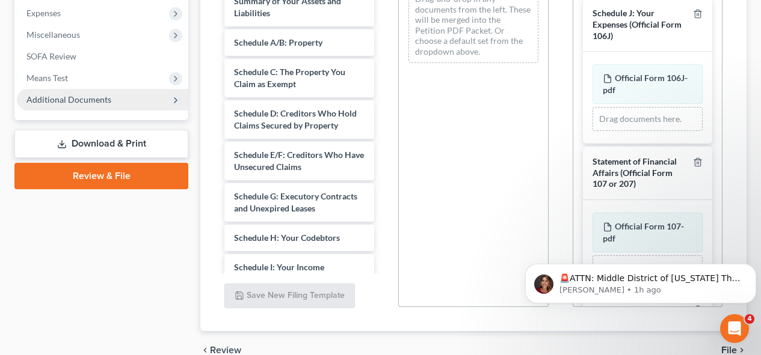
click at [145, 103] on span "Additional Documents" at bounding box center [102, 100] width 171 height 22
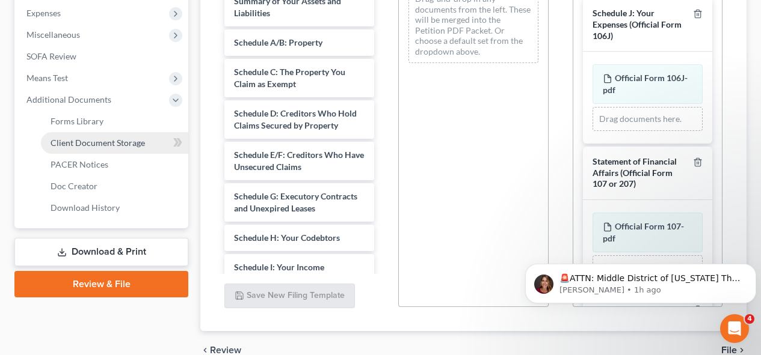
click at [115, 139] on span "Client Document Storage" at bounding box center [98, 143] width 94 height 10
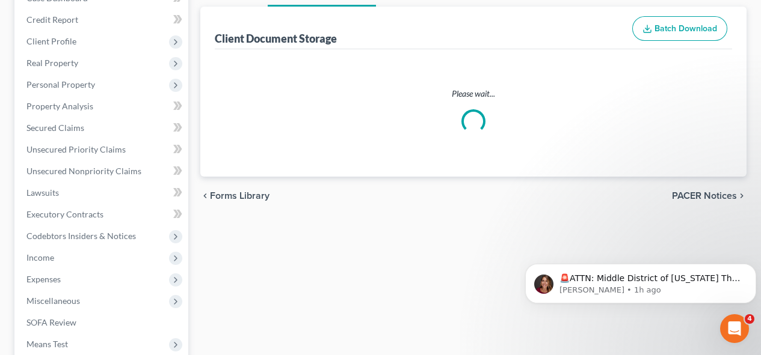
scroll to position [2, 0]
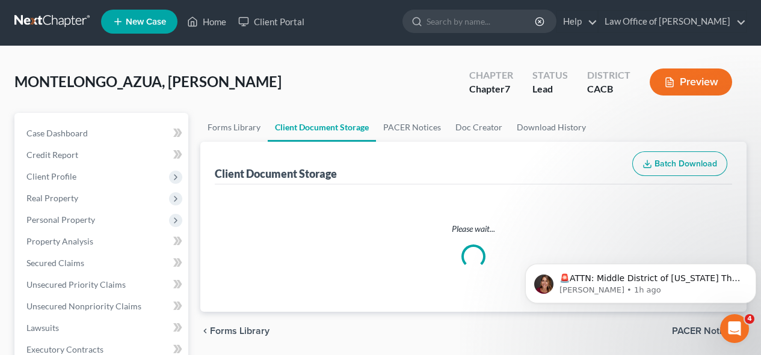
select select "65"
select select "72"
select select "22"
select select "50"
select select "62"
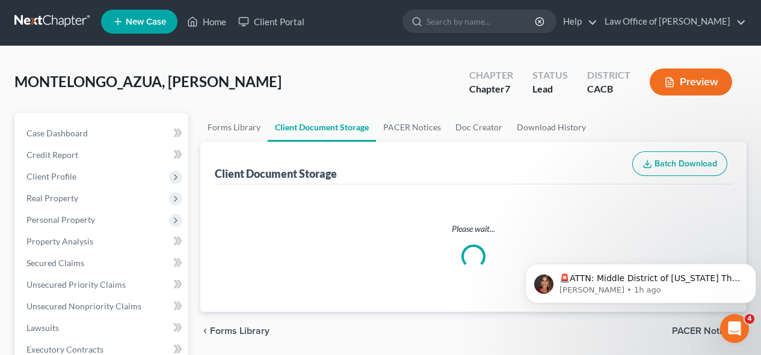
select select "64"
select select "68"
select select "30"
select select "48"
select select "44"
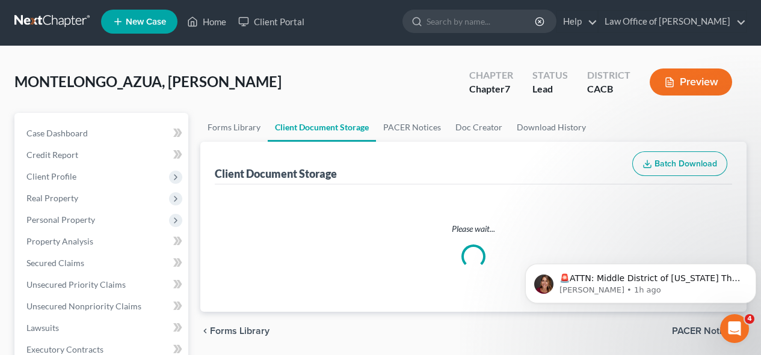
select select "47"
select select "44"
select select "46"
select select "42"
select select "43"
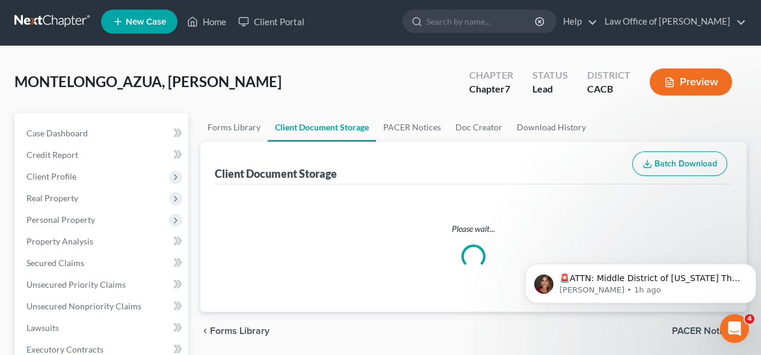
select select "27"
select select "33"
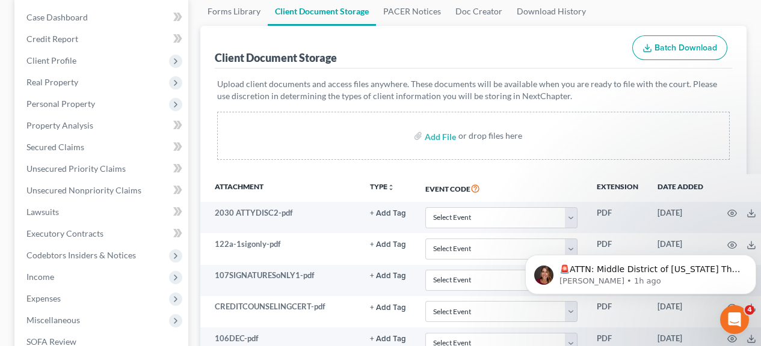
scroll to position [116, 0]
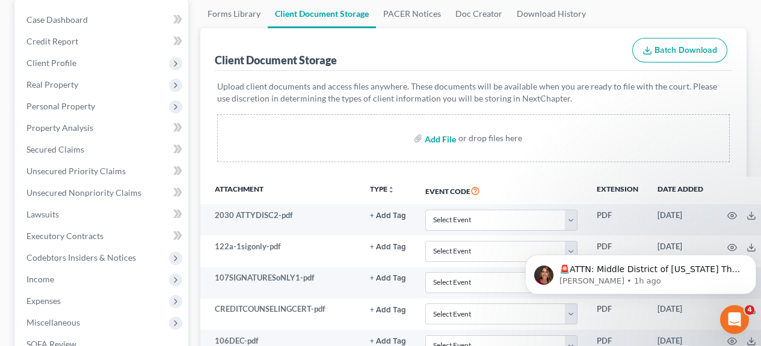
click at [447, 136] on input "file" at bounding box center [438, 138] width 29 height 22
type input "C:\fakepath\101signarurepages.pdf"
select select "65"
select select "72"
select select "22"
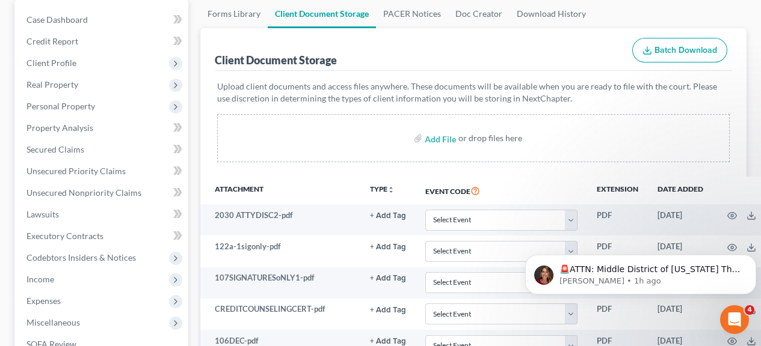
select select "50"
select select "62"
select select "64"
select select "68"
select select "30"
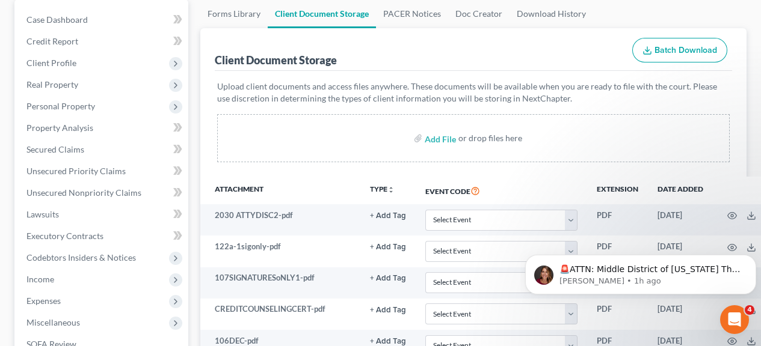
select select "48"
select select "44"
select select "47"
select select "44"
select select "46"
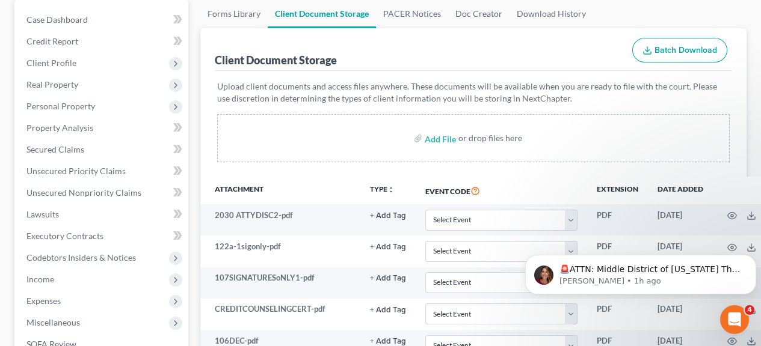
select select "42"
select select "43"
select select "27"
select select "33"
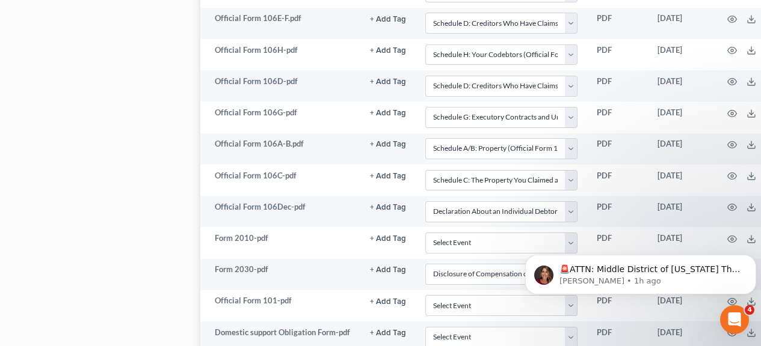
scroll to position [1077, 0]
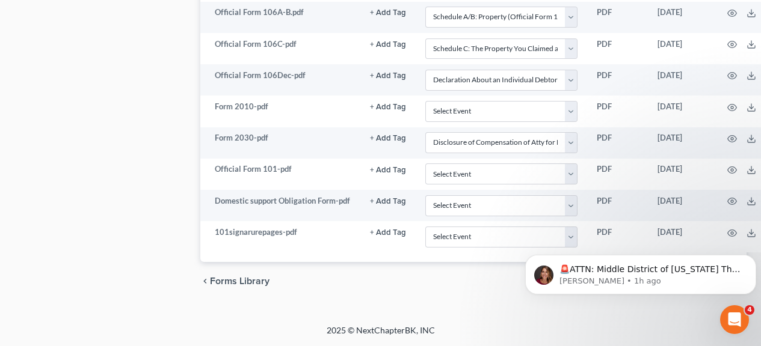
click at [565, 237] on body "🚨ATTN: Middle District of [US_STATE] The court has added a new Credit Counselin…" at bounding box center [640, 271] width 231 height 75
click at [565, 235] on body "🚨ATTN: Middle District of [US_STATE] The court has added a new Credit Counselin…" at bounding box center [640, 271] width 231 height 75
click at [560, 237] on body "🚨ATTN: Middle District of [US_STATE] The court has added a new Credit Counselin…" at bounding box center [640, 271] width 231 height 75
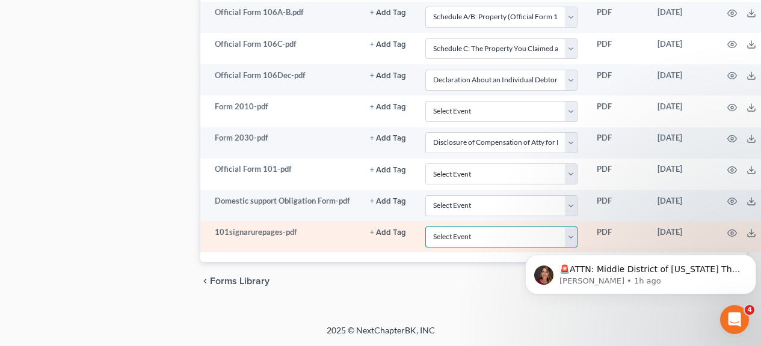
click at [486, 232] on select "Select Event Amended Chapter 11 Plan Amended Chapter 11 Small Business Plan Ame…" at bounding box center [501, 237] width 152 height 21
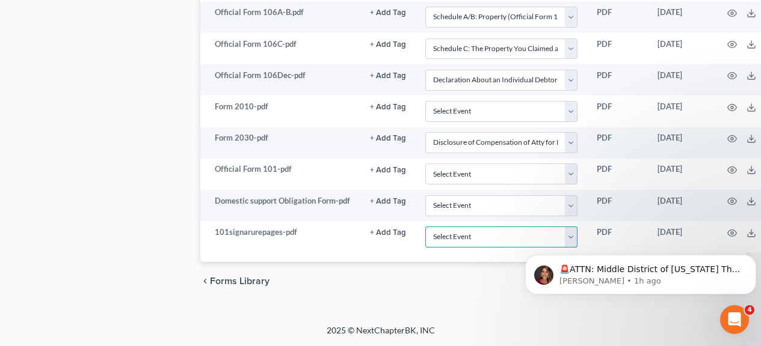
select select "61"
click at [425, 227] on select "Select Event Amended Chapter 11 Plan Amended Chapter 11 Small Business Plan Ame…" at bounding box center [501, 237] width 152 height 21
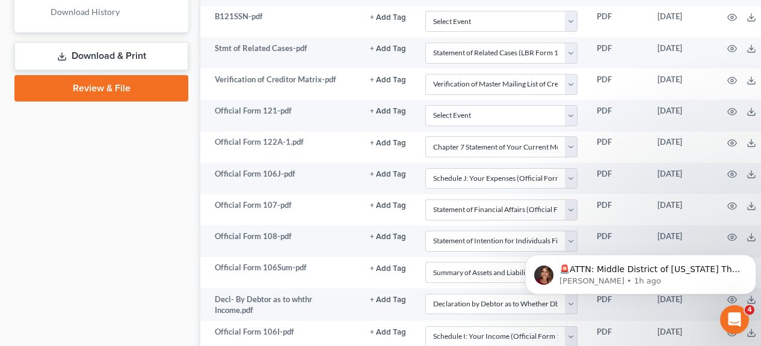
scroll to position [603, 0]
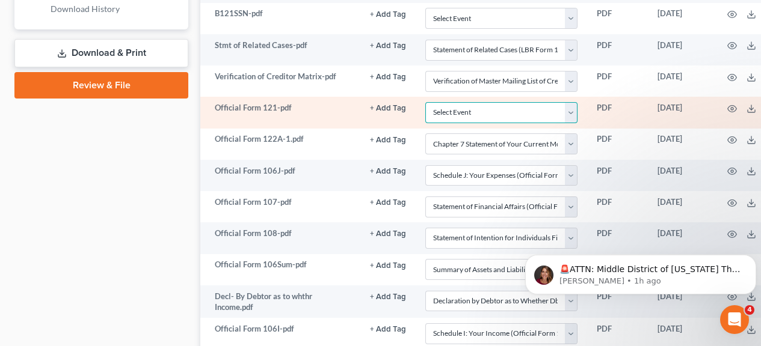
click at [552, 111] on select "Select Event Amended Chapter 11 Plan Amended Chapter 11 Small Business Plan Ame…" at bounding box center [501, 112] width 152 height 21
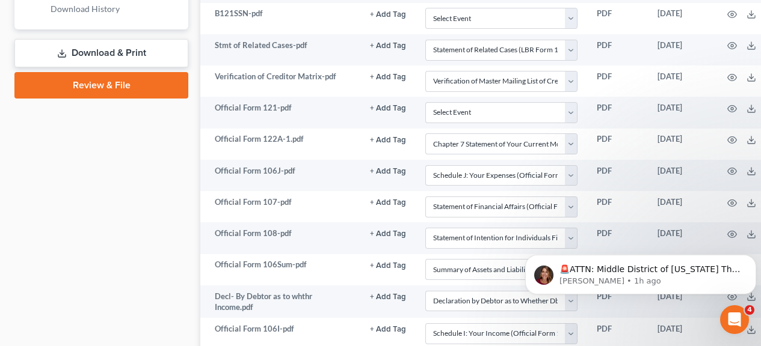
click at [114, 90] on link "Review & File" at bounding box center [101, 85] width 174 height 26
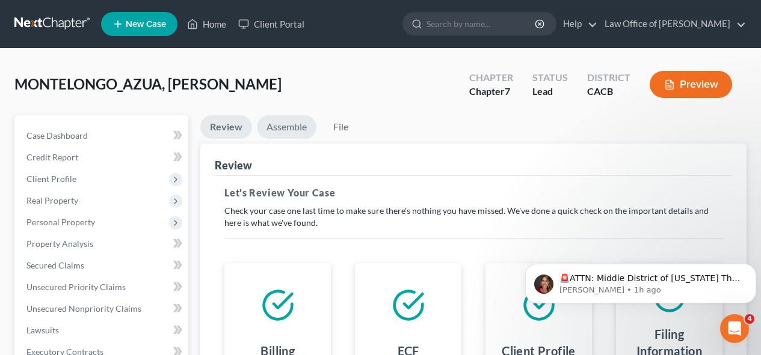
click at [285, 130] on link "Assemble" at bounding box center [287, 126] width 60 height 23
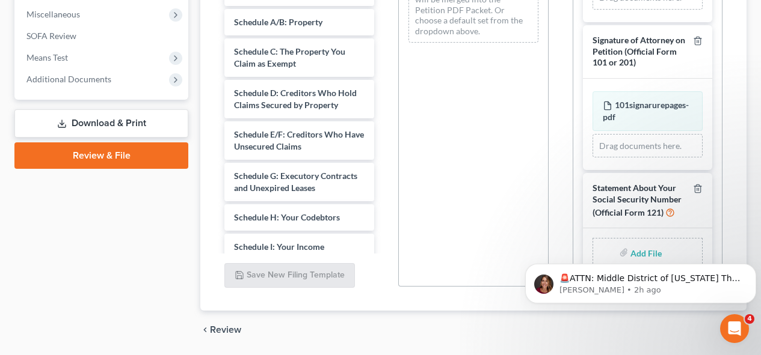
scroll to position [464, 0]
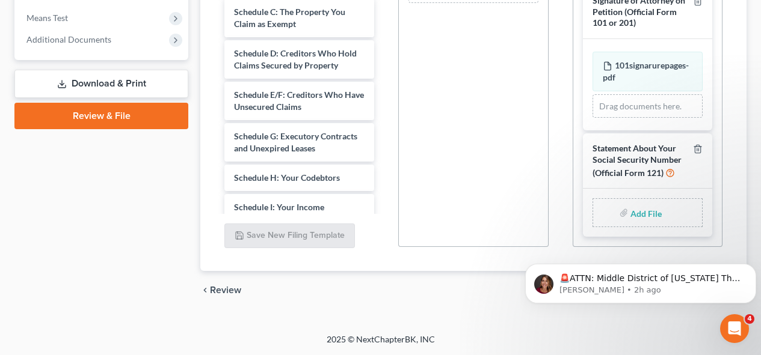
click at [630, 213] on input "file" at bounding box center [644, 213] width 29 height 22
type input "C:\fakepath\Official Form 121.pdf"
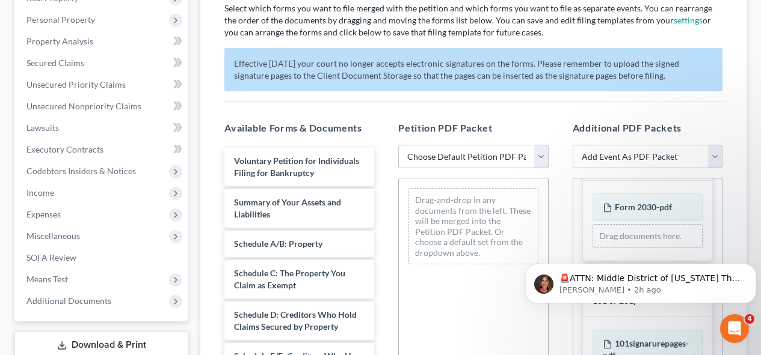
scroll to position [204, 0]
